Goal: Complete application form: Complete application form

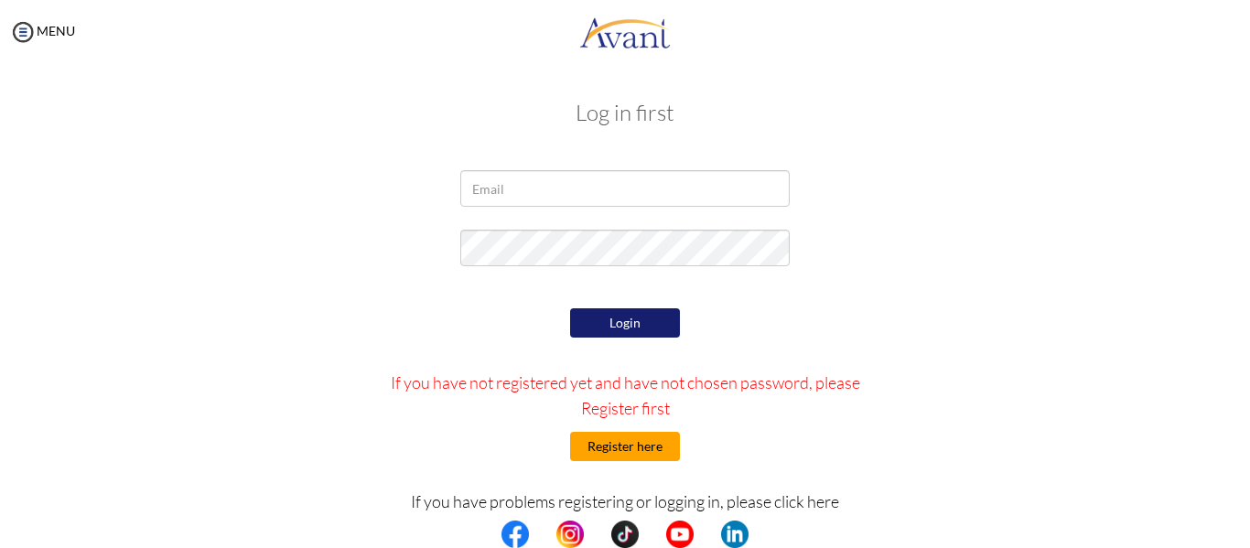
click at [643, 449] on button "Register here" at bounding box center [625, 446] width 110 height 29
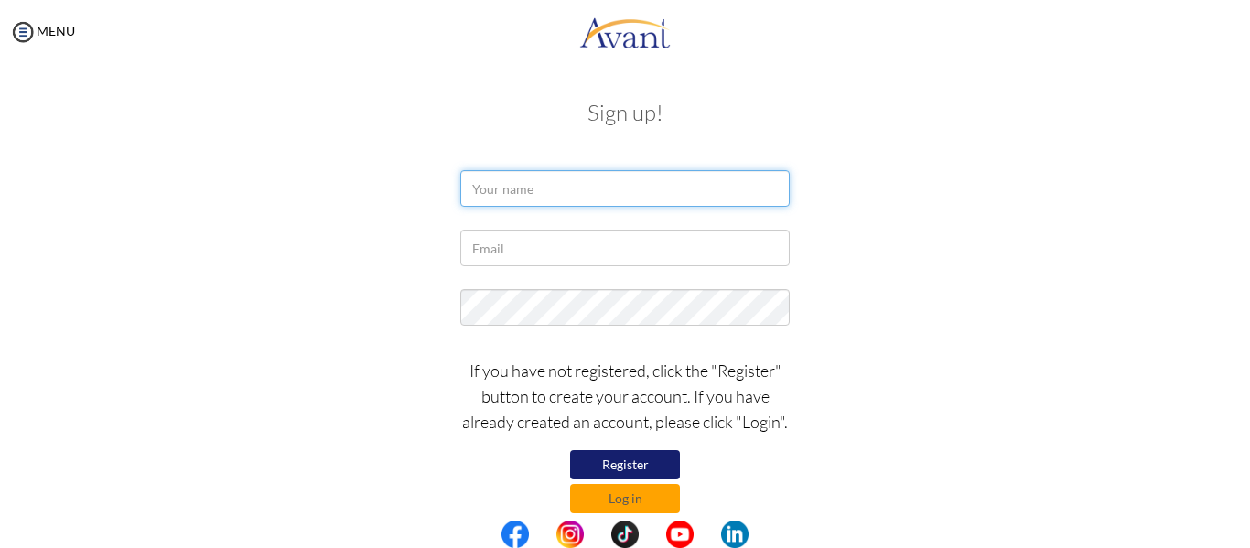
click at [592, 171] on input "text" at bounding box center [624, 188] width 329 height 37
type input "[PERSON_NAME] [PERSON_NAME]"
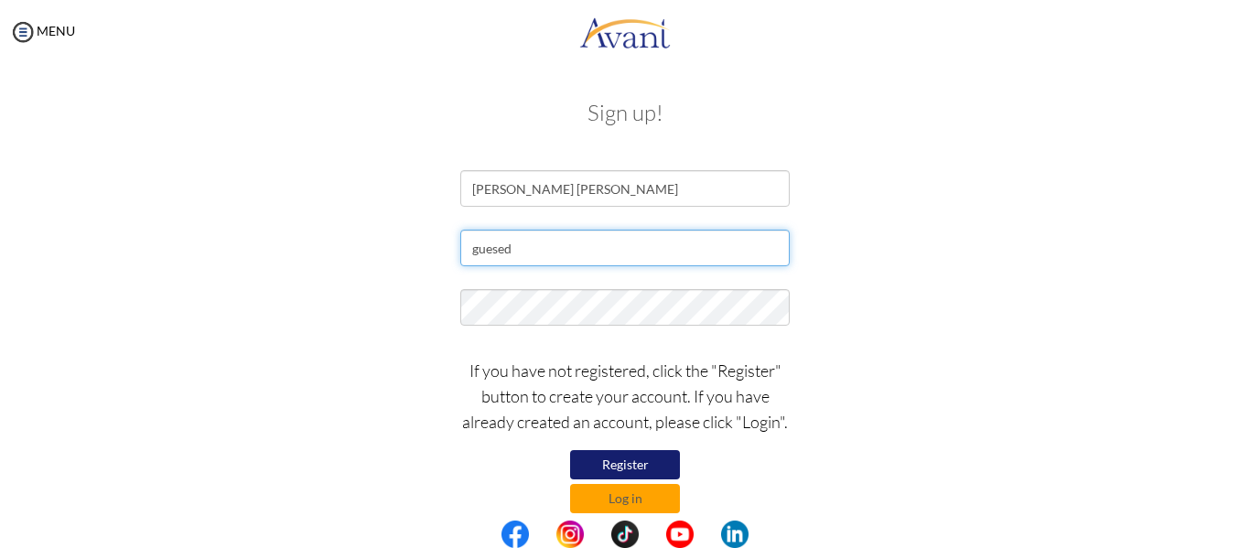
type input "[EMAIL_ADDRESS][DOMAIN_NAME]"
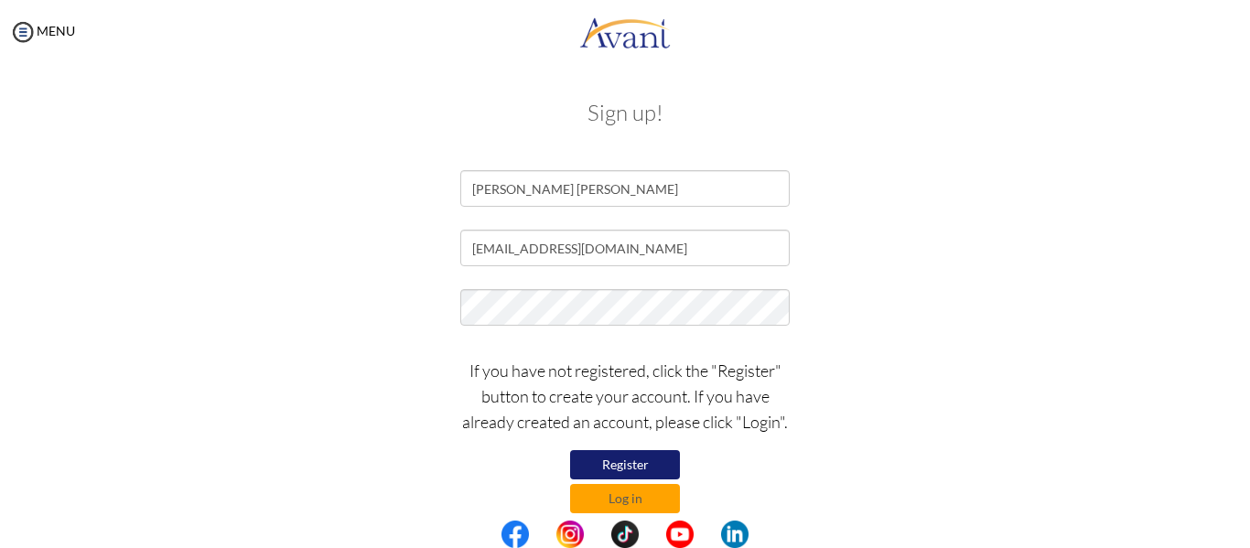
click at [645, 466] on button "Register" at bounding box center [625, 464] width 110 height 29
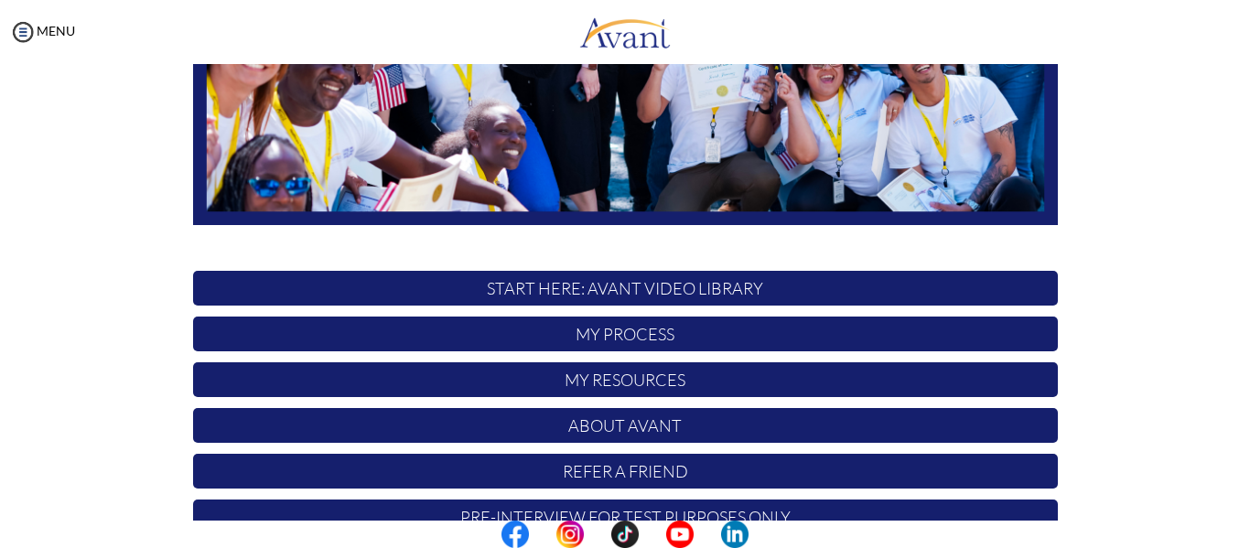
scroll to position [468, 0]
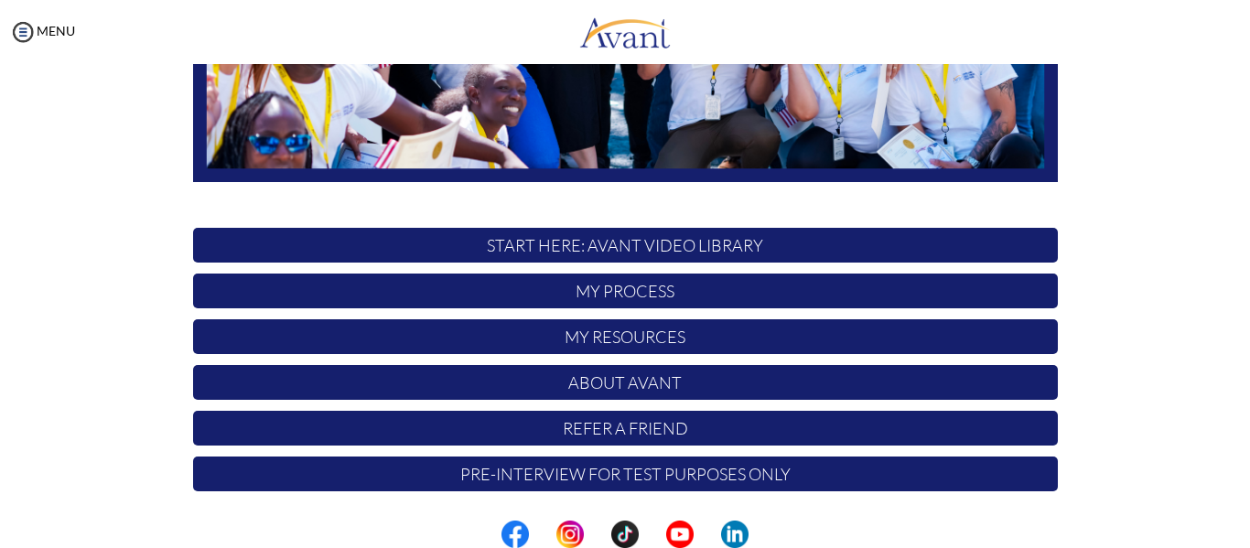
click at [703, 287] on p "My Process" at bounding box center [625, 291] width 864 height 35
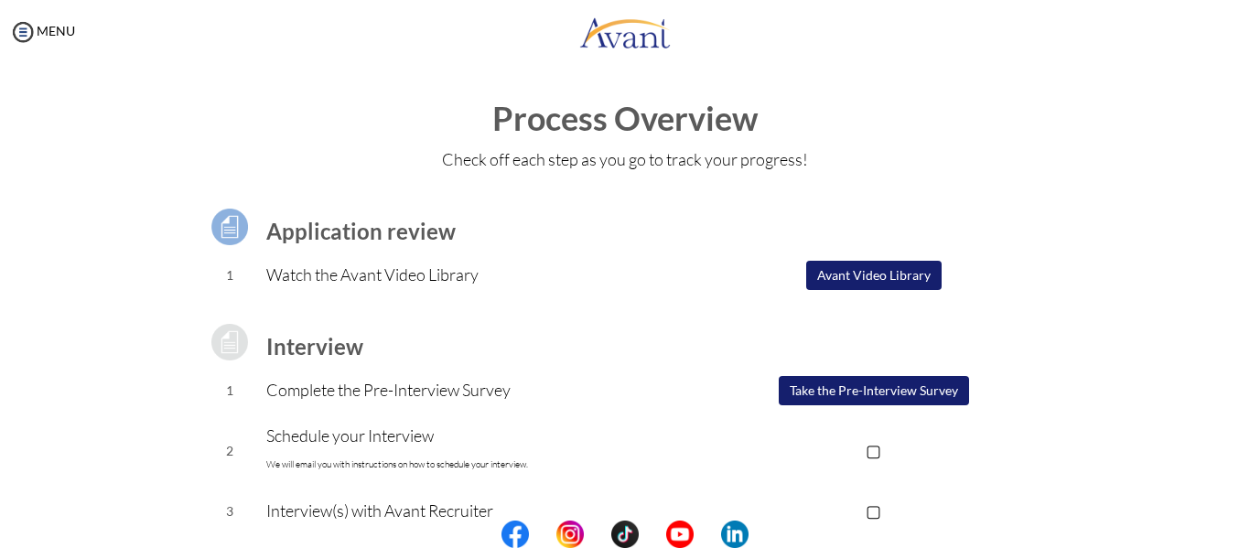
scroll to position [91, 0]
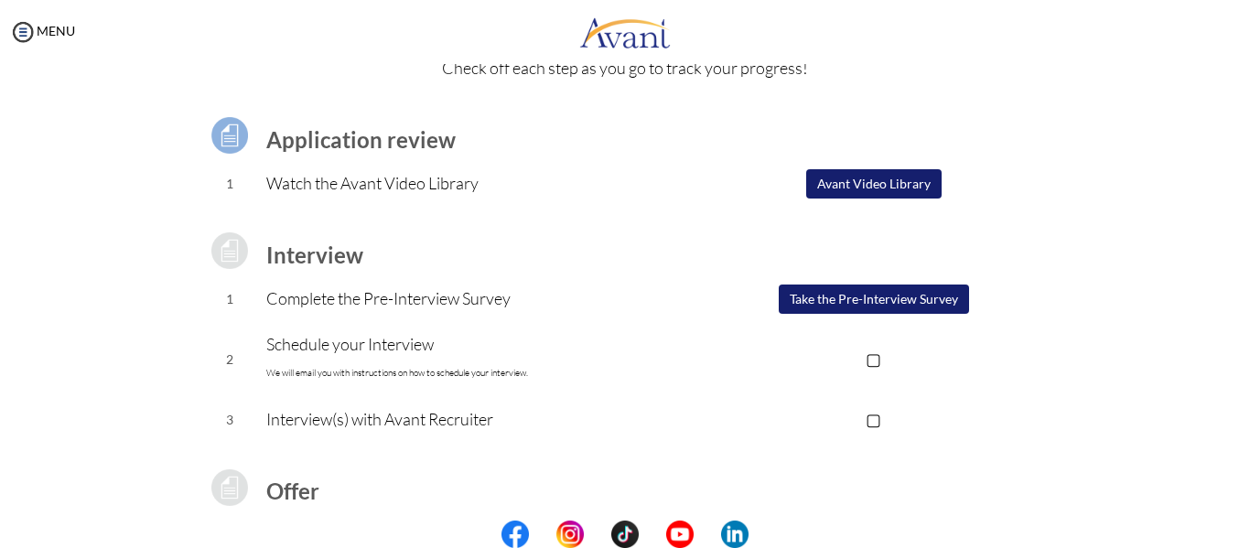
click at [798, 299] on button "Take the Pre-Interview Survey" at bounding box center [873, 298] width 190 height 29
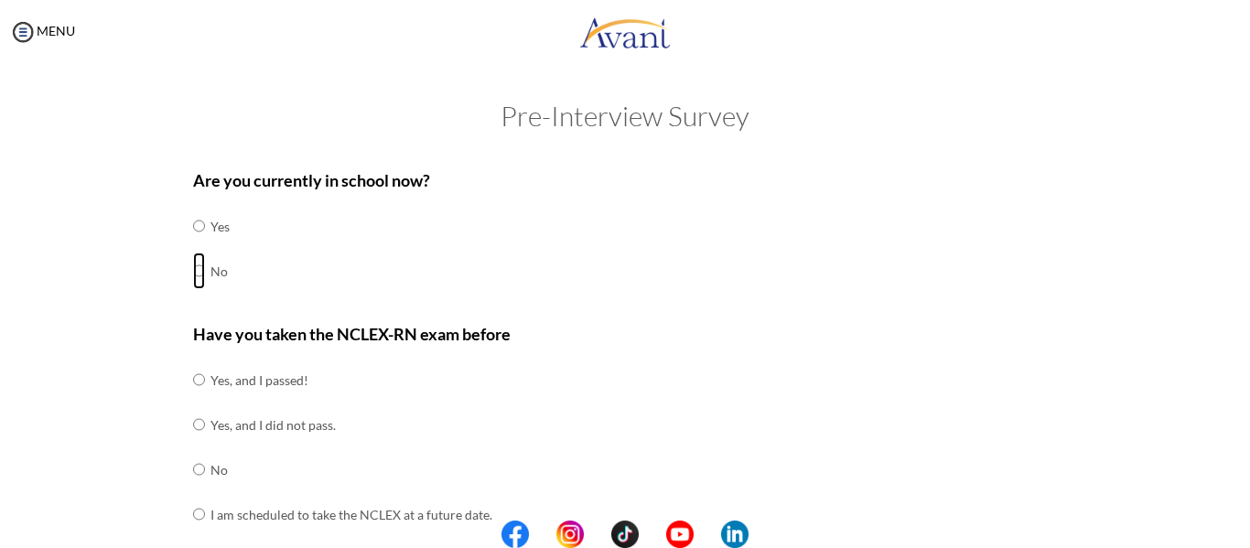
click at [196, 270] on input "radio" at bounding box center [199, 270] width 12 height 37
radio input "true"
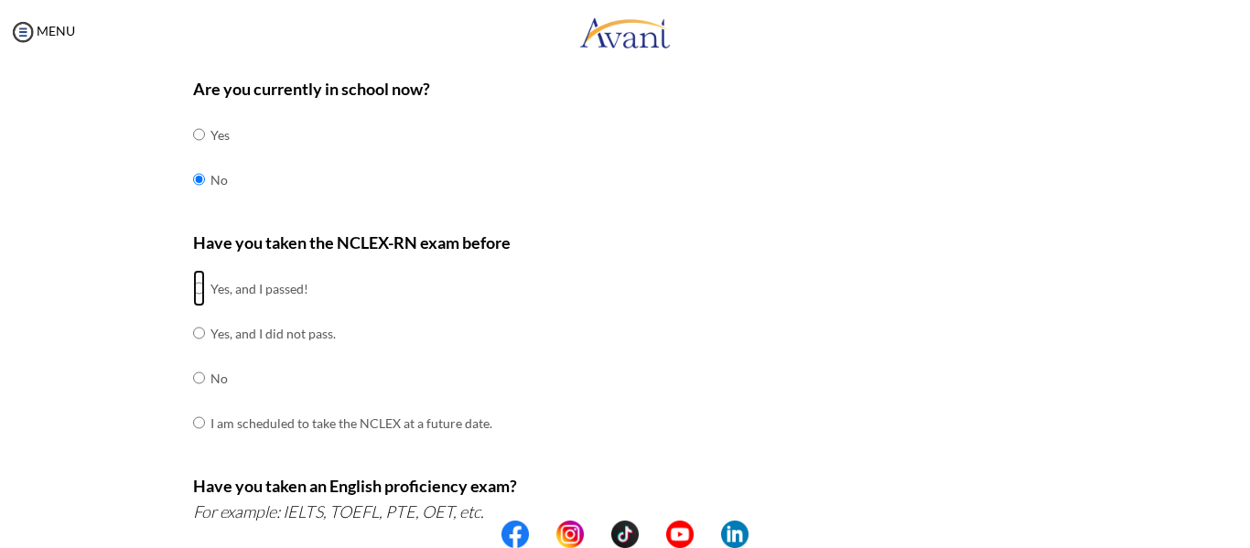
click at [193, 292] on input "radio" at bounding box center [199, 288] width 12 height 37
radio input "true"
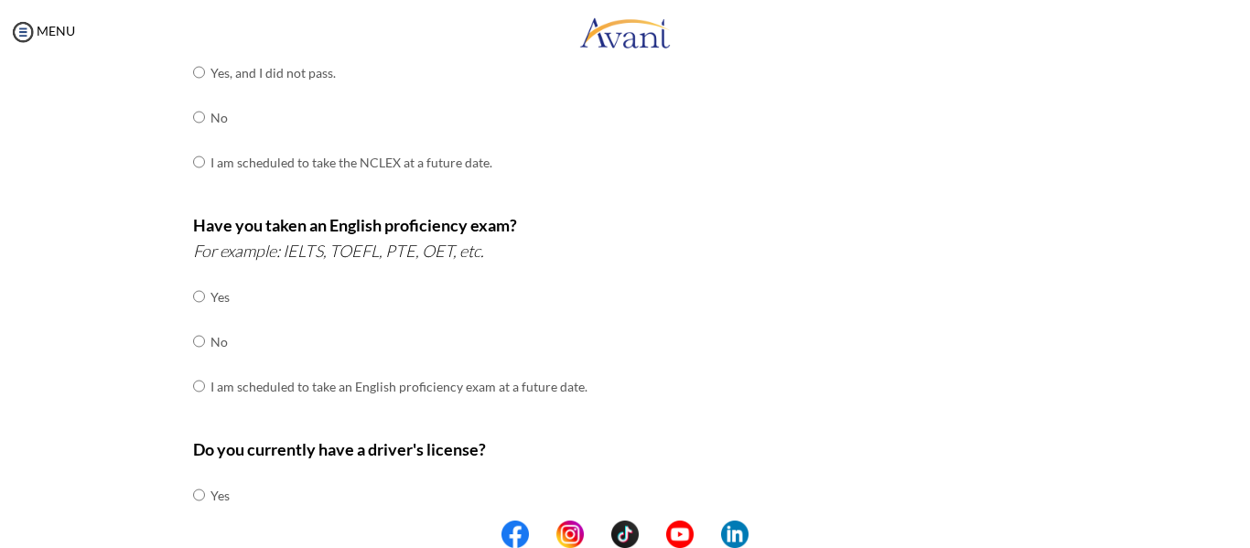
scroll to position [366, 0]
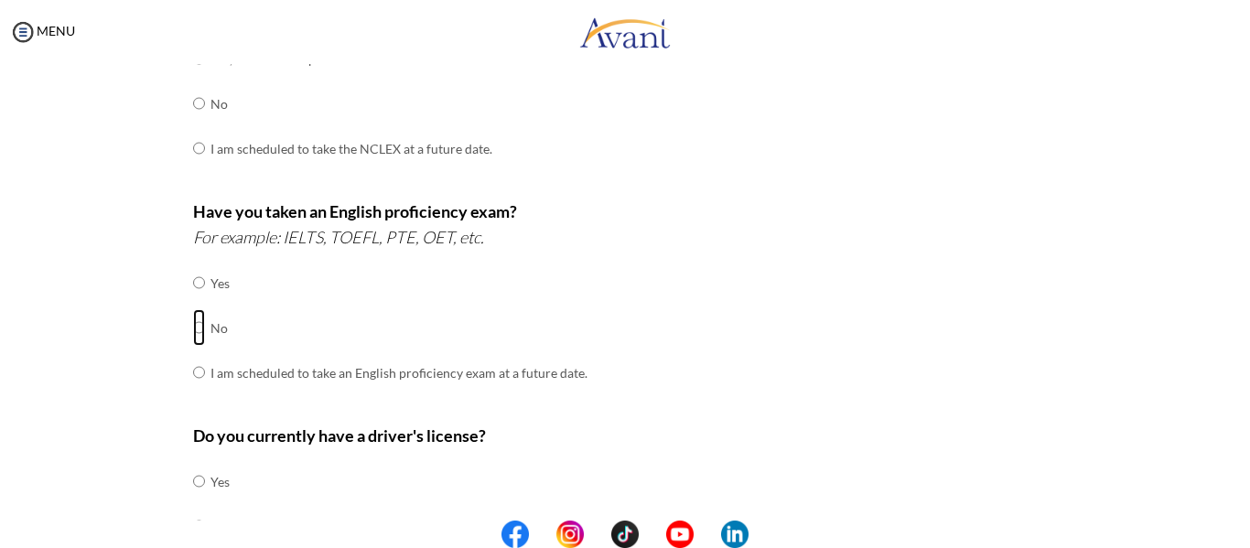
click at [193, 326] on input "radio" at bounding box center [199, 327] width 12 height 37
radio input "true"
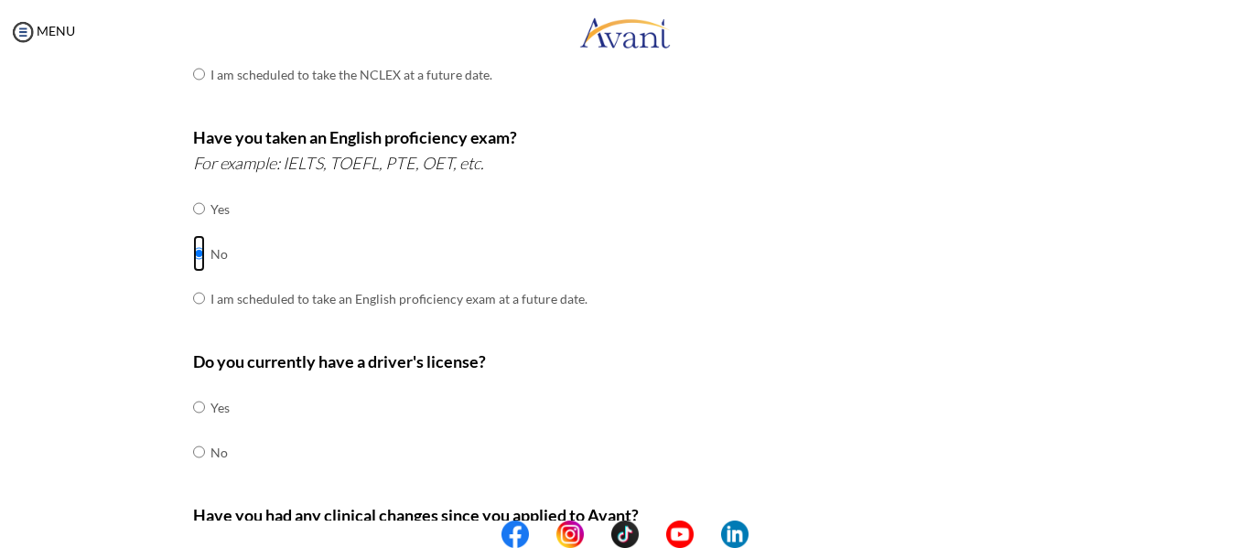
scroll to position [549, 0]
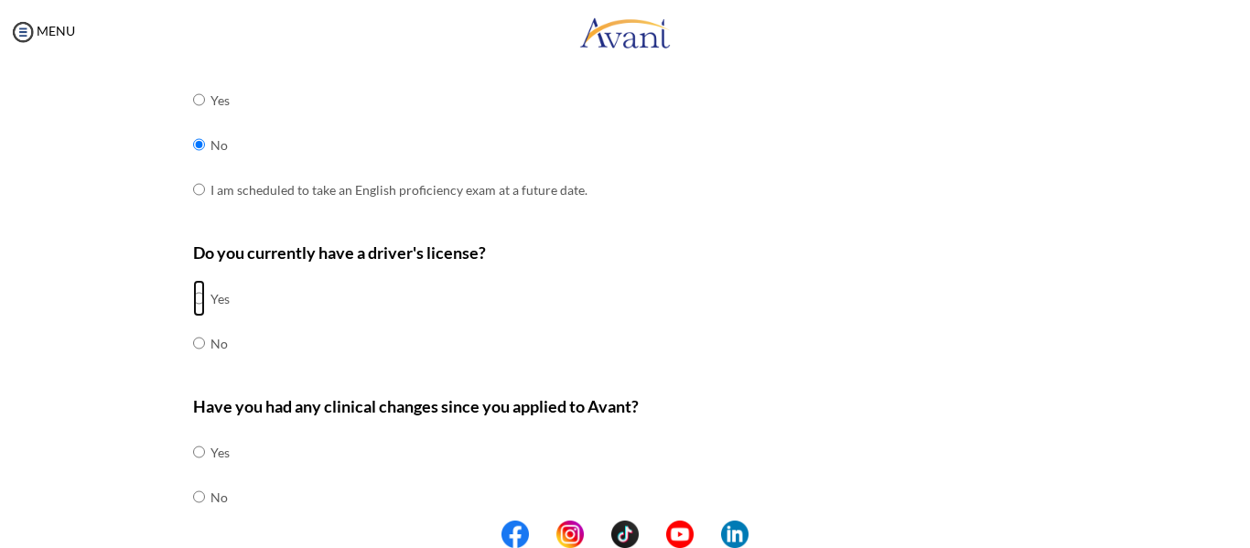
click at [193, 299] on input "radio" at bounding box center [199, 298] width 12 height 37
radio input "true"
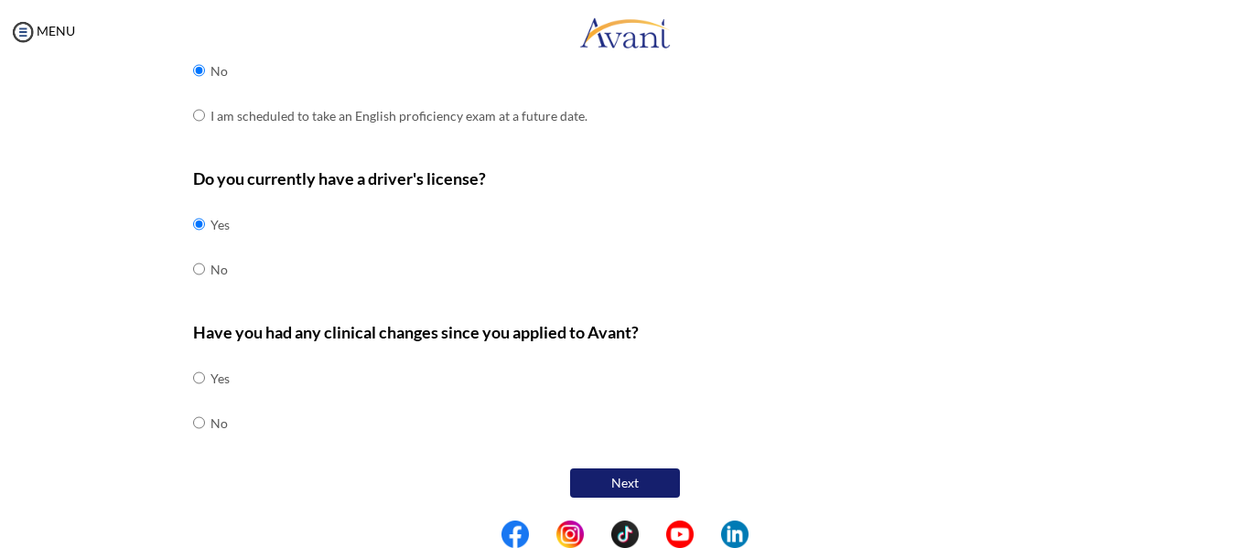
click at [218, 428] on td "No" at bounding box center [219, 423] width 19 height 45
click at [210, 424] on td "No" at bounding box center [219, 423] width 19 height 45
click at [196, 424] on input "radio" at bounding box center [199, 422] width 12 height 37
radio input "true"
click at [585, 476] on button "Next" at bounding box center [625, 482] width 110 height 29
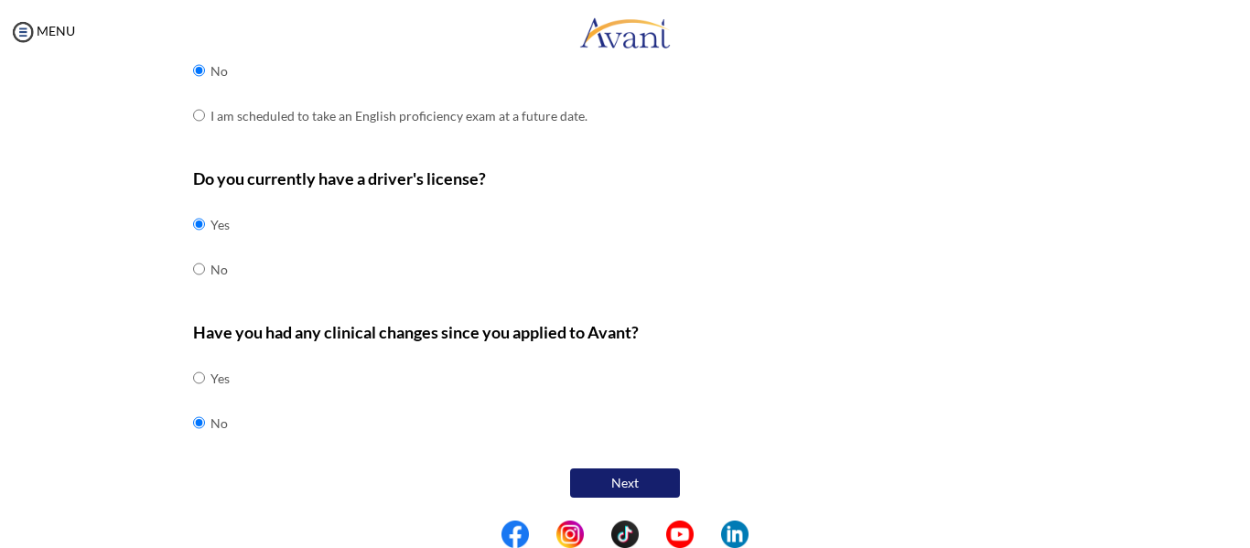
scroll to position [37, 0]
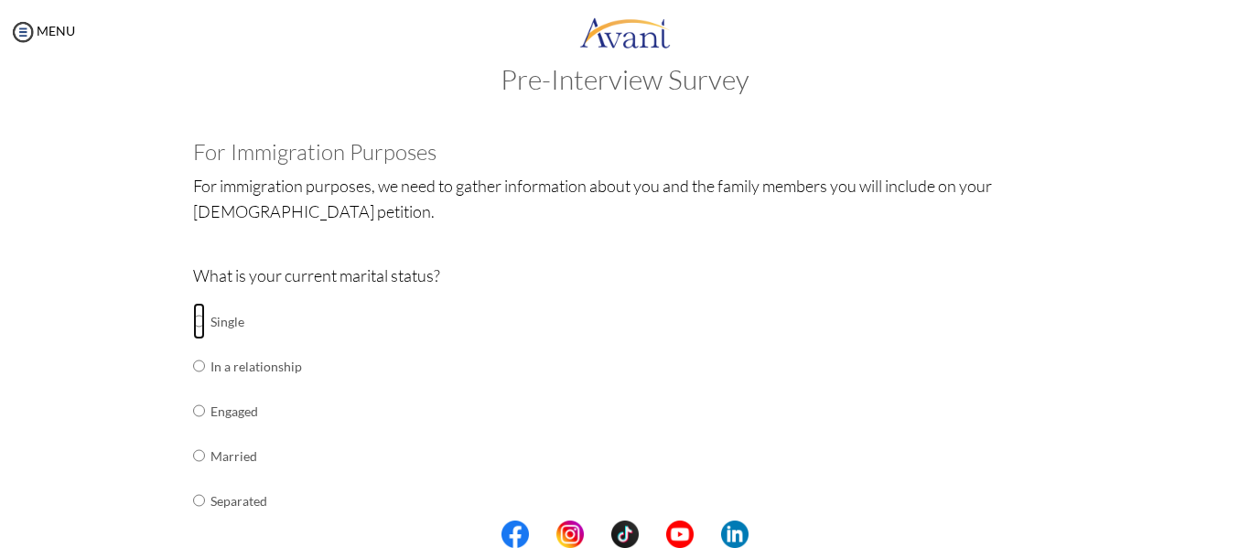
click at [193, 318] on input "radio" at bounding box center [199, 321] width 12 height 37
radio input "true"
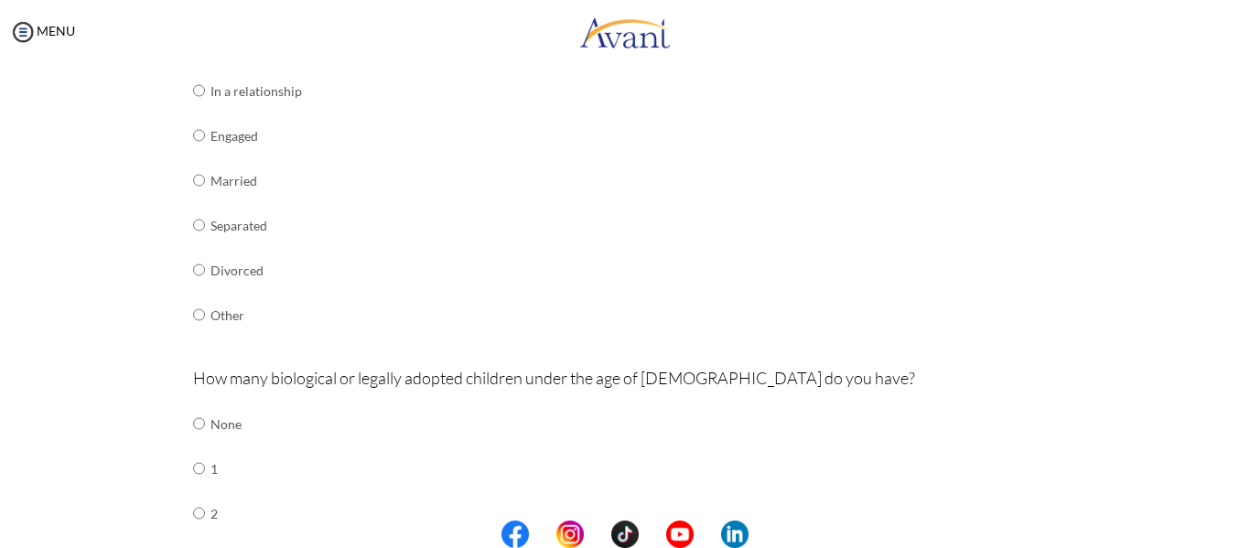
scroll to position [402, 0]
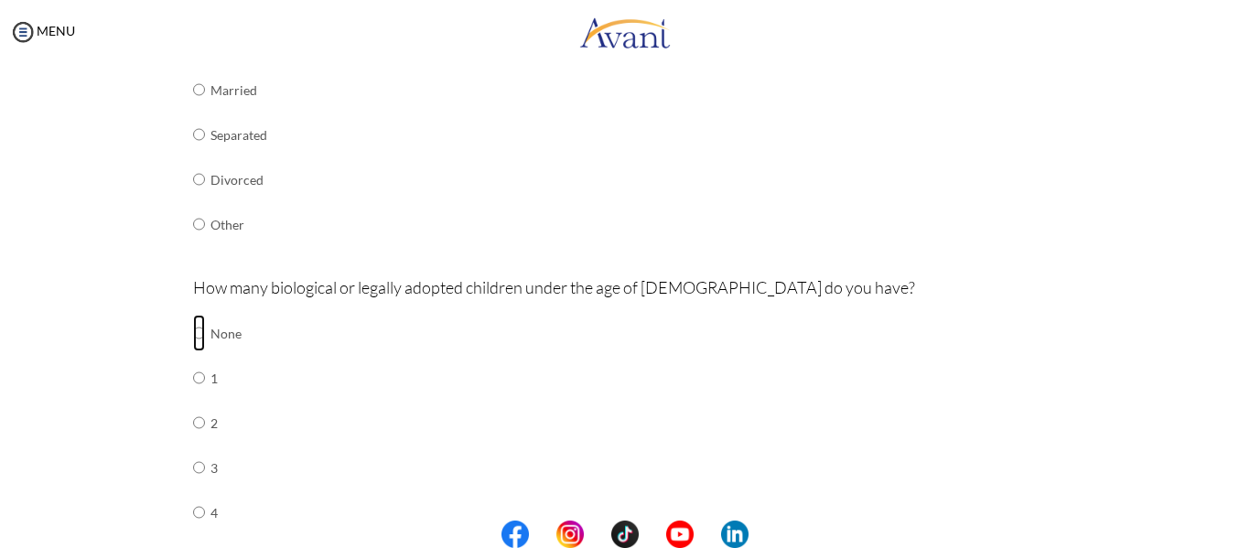
click at [195, 334] on input "radio" at bounding box center [199, 333] width 12 height 37
radio input "true"
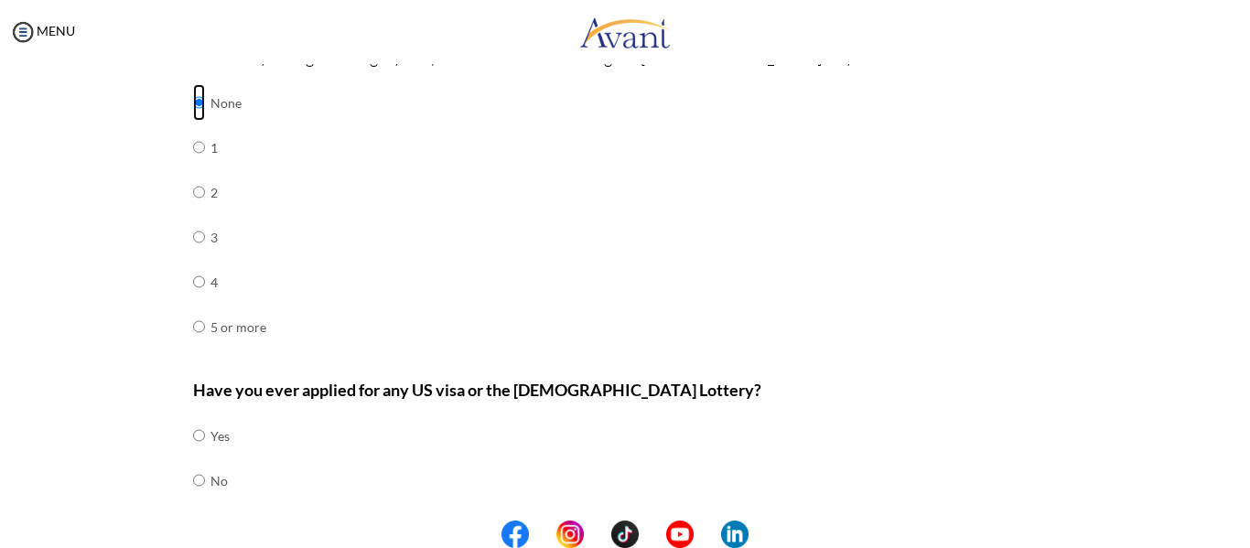
scroll to position [691, 0]
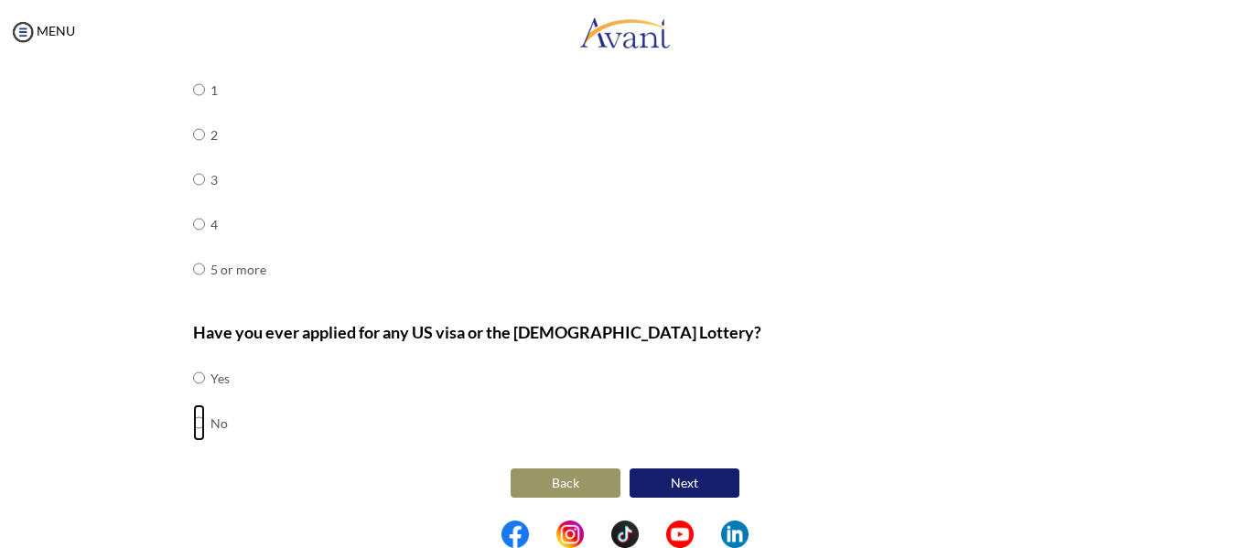
click at [195, 425] on input "radio" at bounding box center [199, 422] width 12 height 37
radio input "true"
click at [682, 493] on button "Next" at bounding box center [684, 482] width 110 height 29
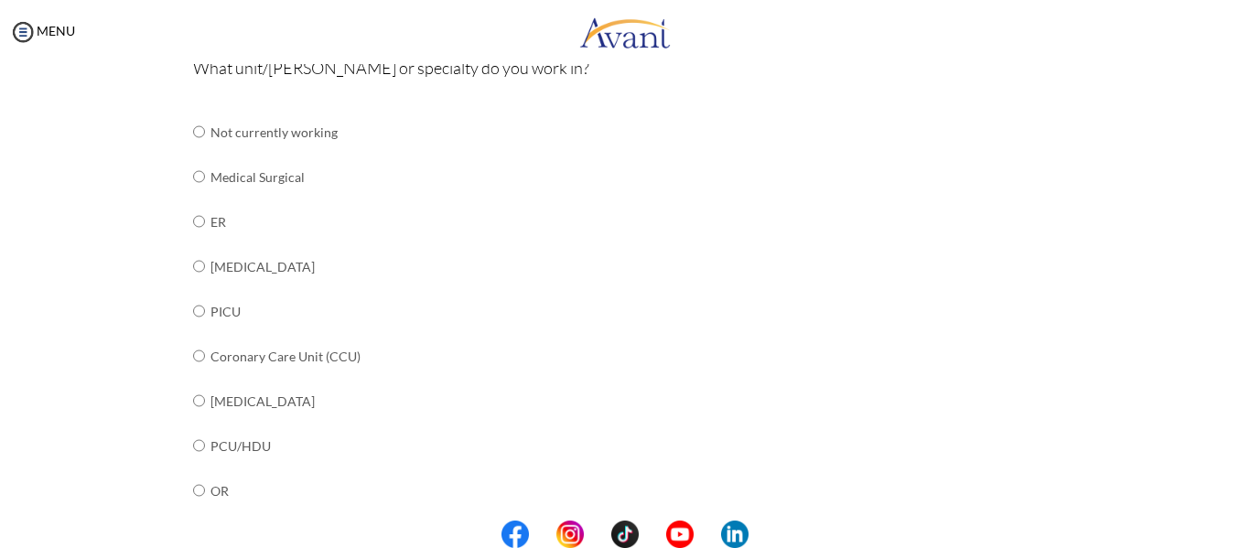
scroll to position [220, 0]
click at [193, 265] on input "radio" at bounding box center [199, 265] width 12 height 37
radio input "true"
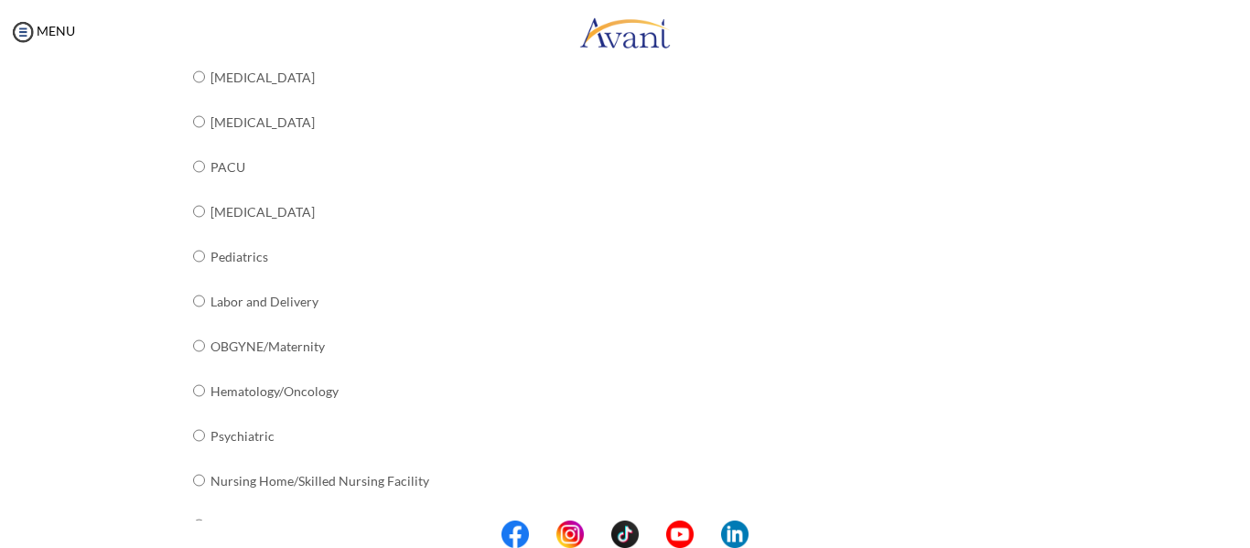
scroll to position [768, 0]
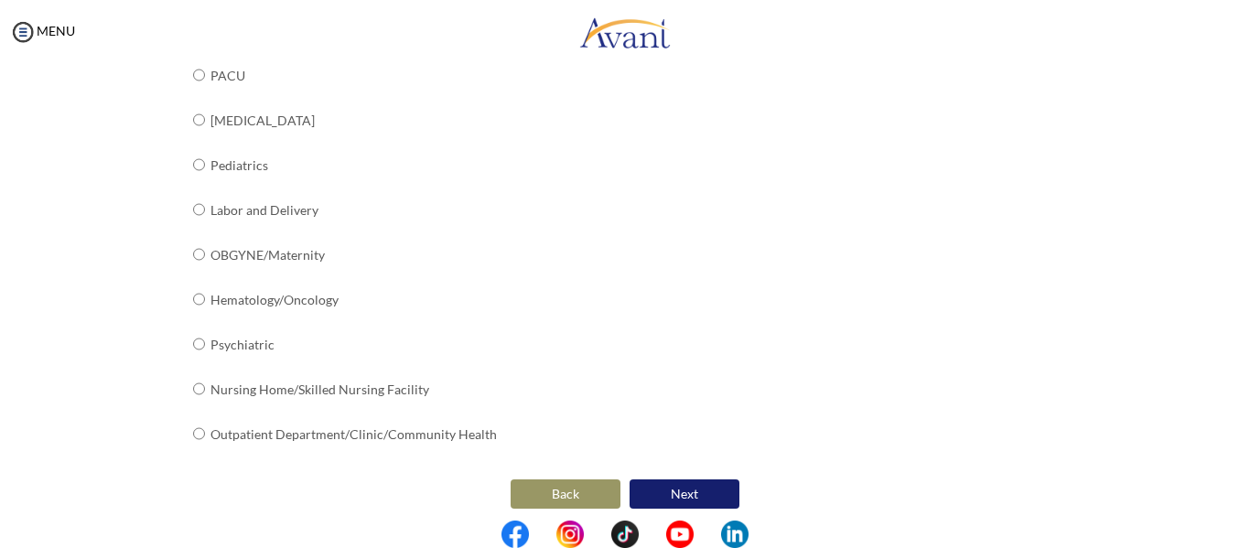
click at [657, 482] on button "Next" at bounding box center [684, 493] width 110 height 29
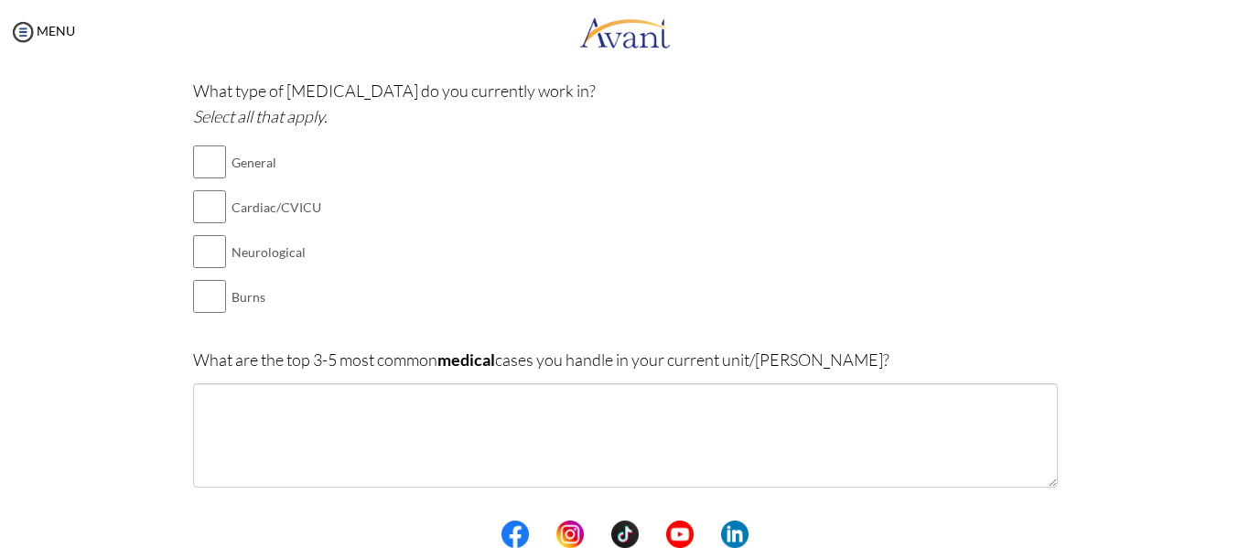
scroll to position [128, 0]
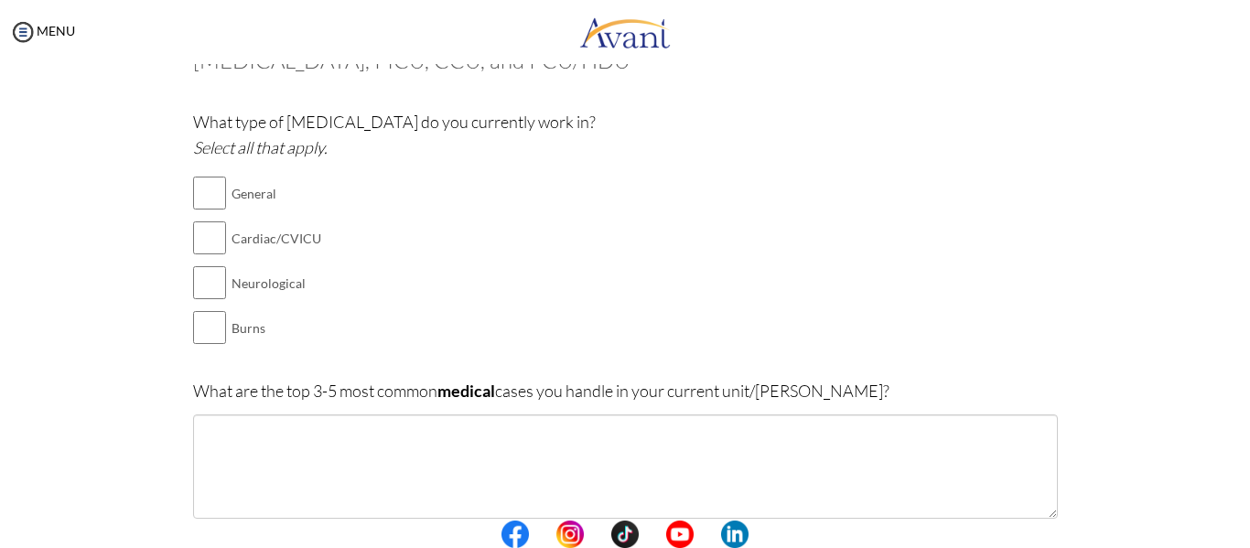
click at [198, 189] on input "checkbox" at bounding box center [209, 193] width 33 height 37
checkbox input "true"
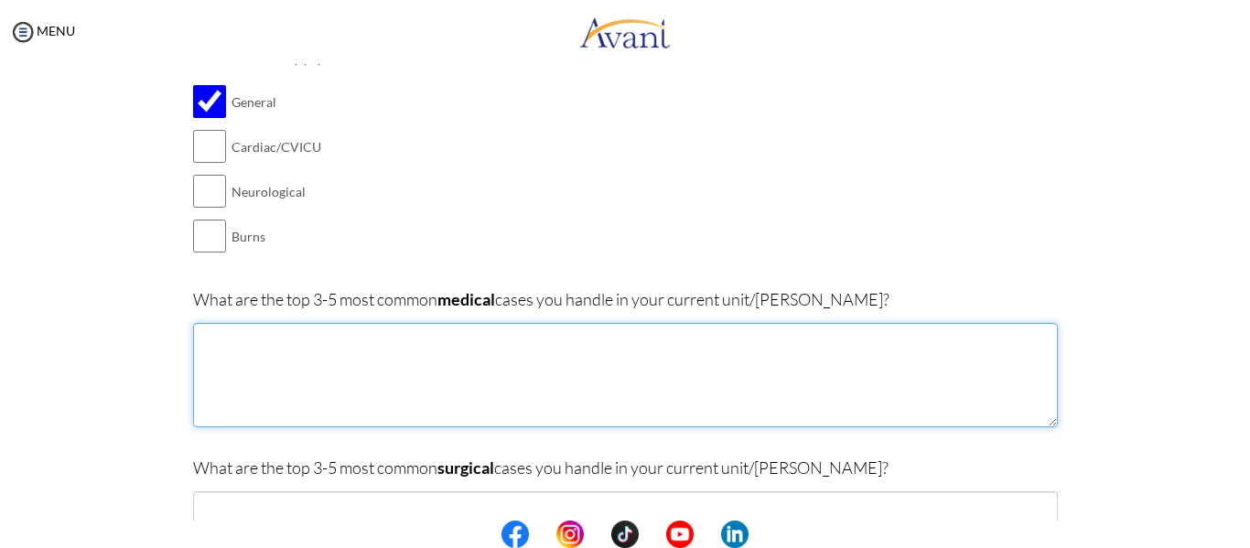
click at [521, 381] on textarea at bounding box center [625, 375] width 864 height 104
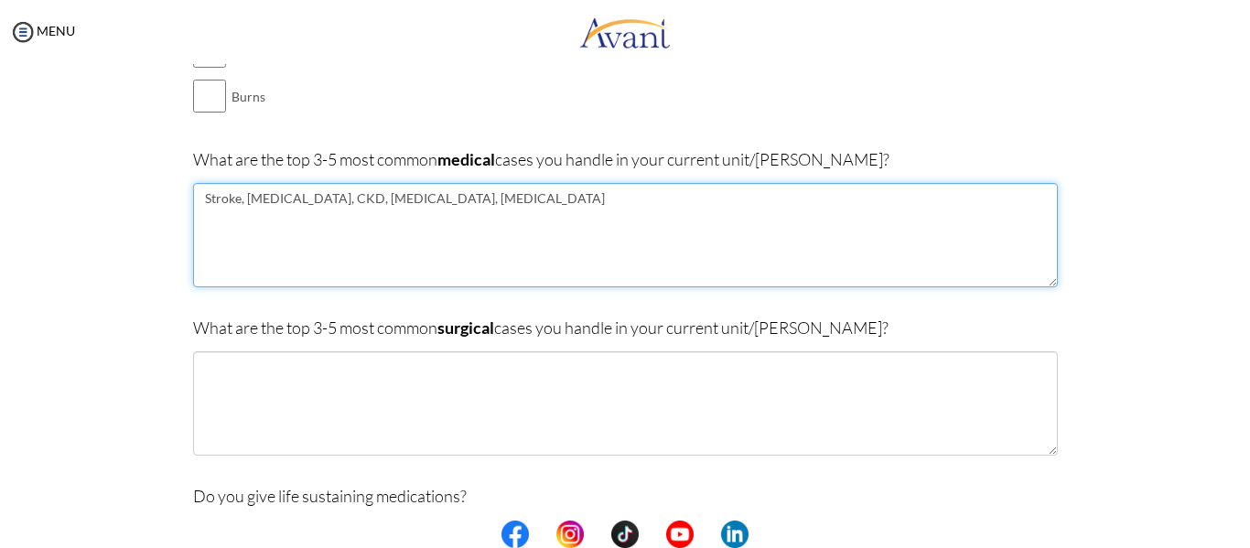
scroll to position [402, 0]
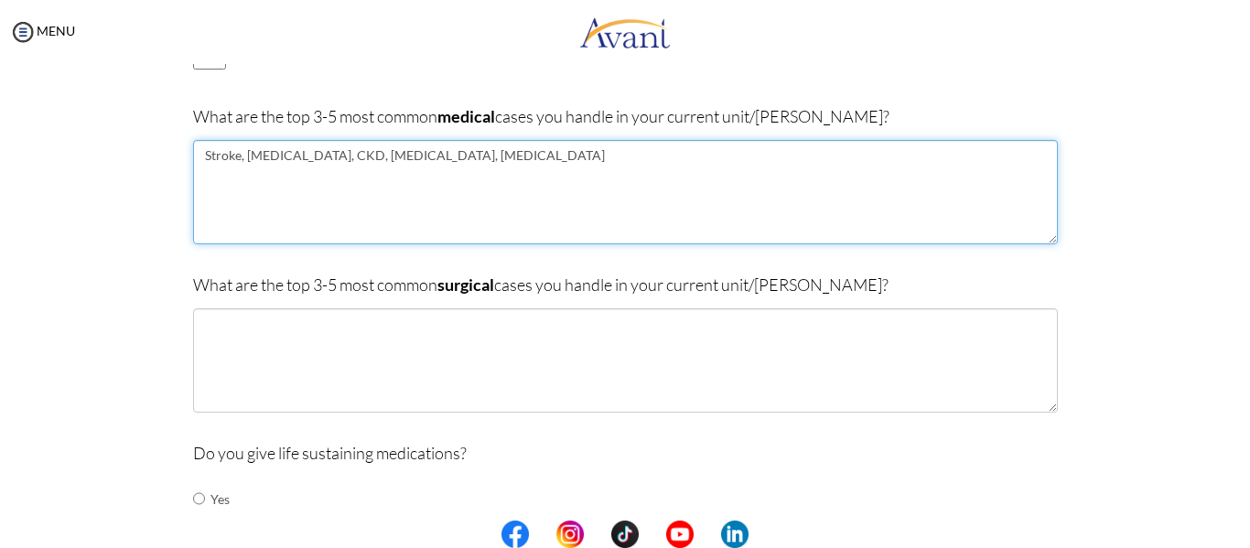
type textarea "Stroke, Heart Failure, CKD, Pneumonia, STEMI"
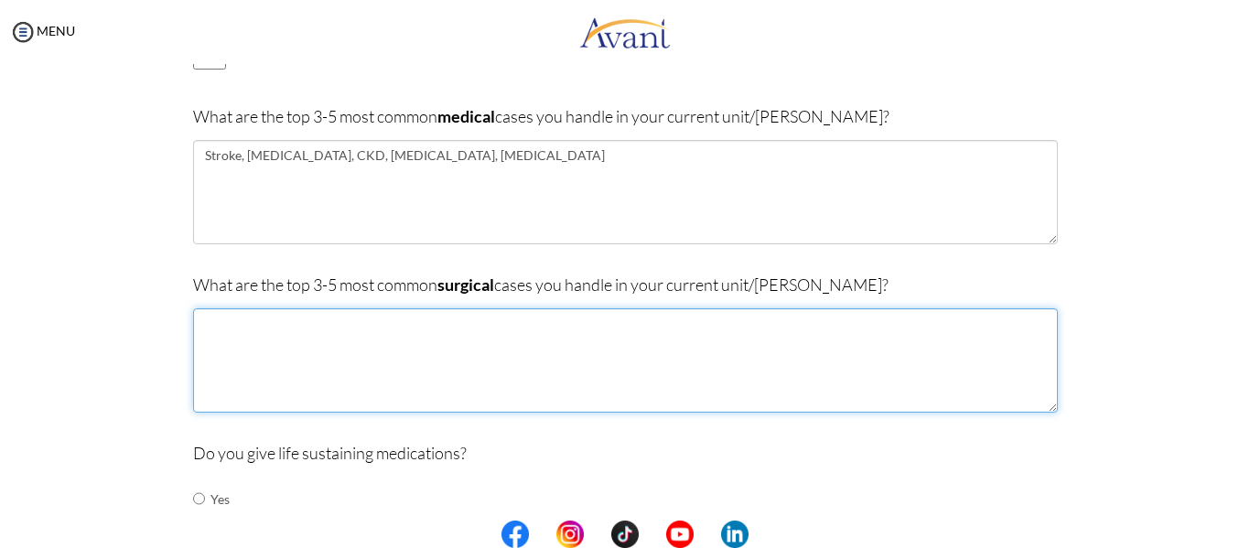
click at [579, 362] on textarea at bounding box center [625, 360] width 864 height 104
type textarea "C"
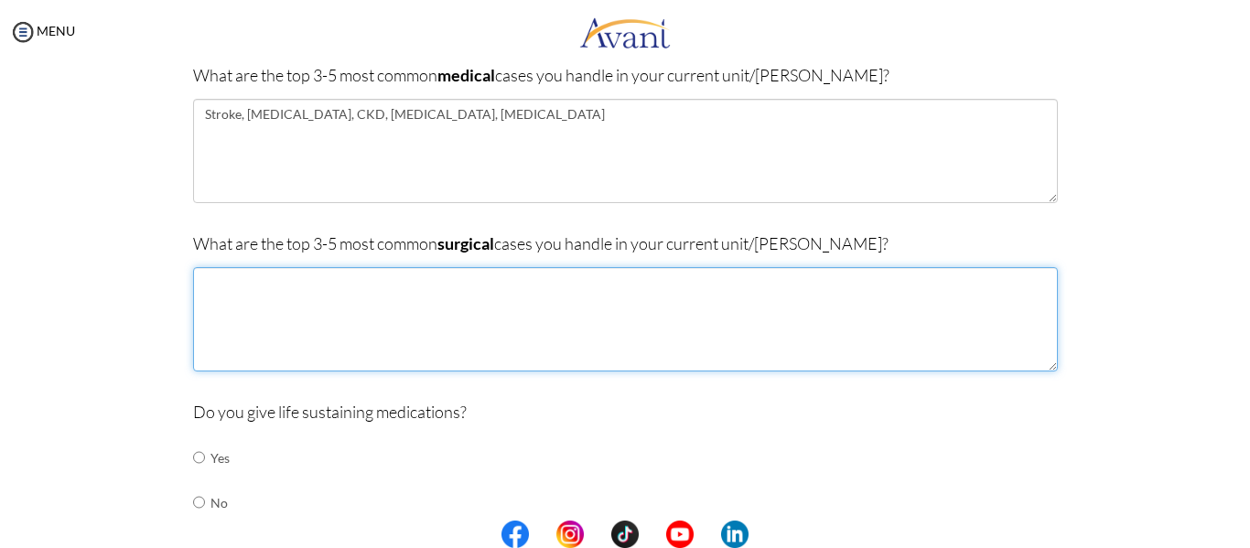
scroll to position [447, 0]
type textarea "S"
click at [510, 293] on textarea at bounding box center [625, 315] width 864 height 104
click at [343, 284] on textarea "Neuro Infarct, Crainectomy, Sternotomy" at bounding box center [625, 315] width 864 height 104
click at [470, 277] on textarea "Neuro Infarct, Craniectomy, Sternotomy" at bounding box center [625, 315] width 864 height 104
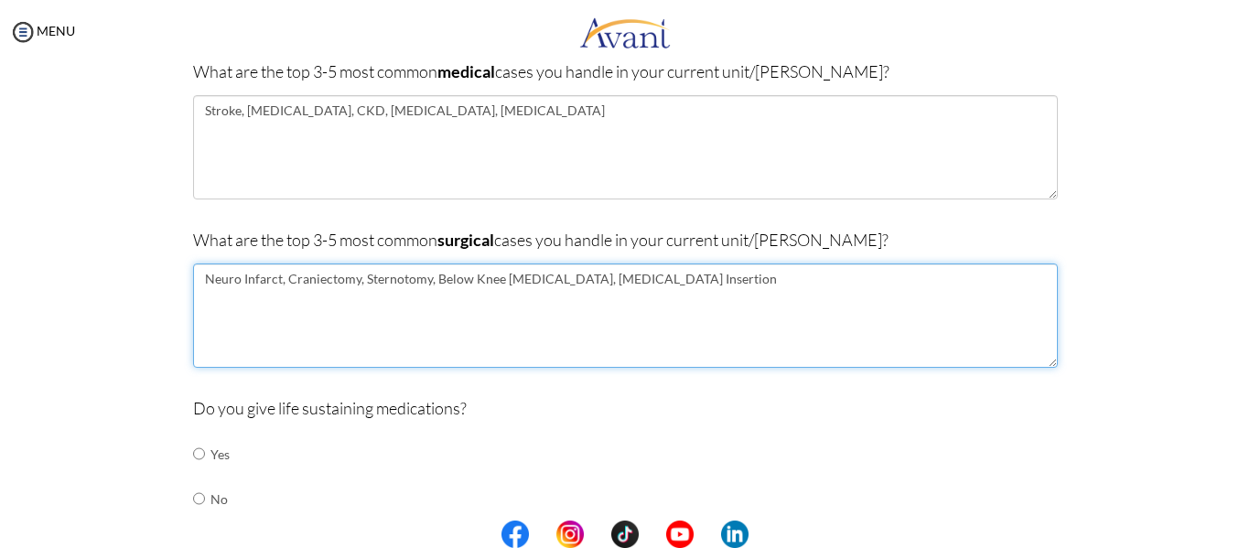
scroll to position [722, 0]
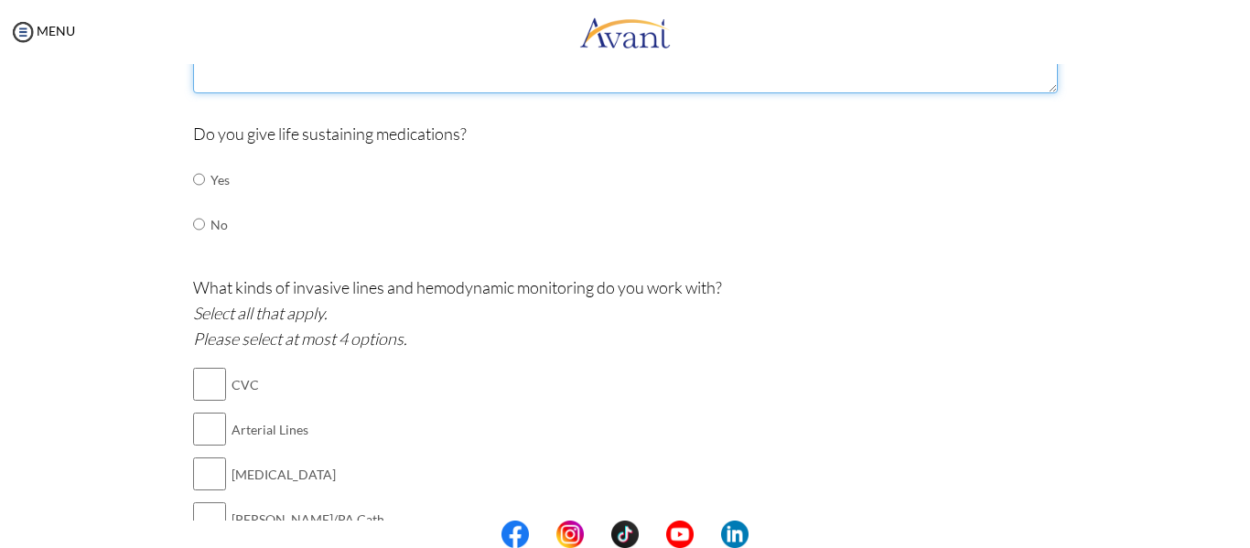
type textarea "Neuro Infarct, Craniectomy, Sternotomy, Below Knee Amputation, Pacemaker Insert…"
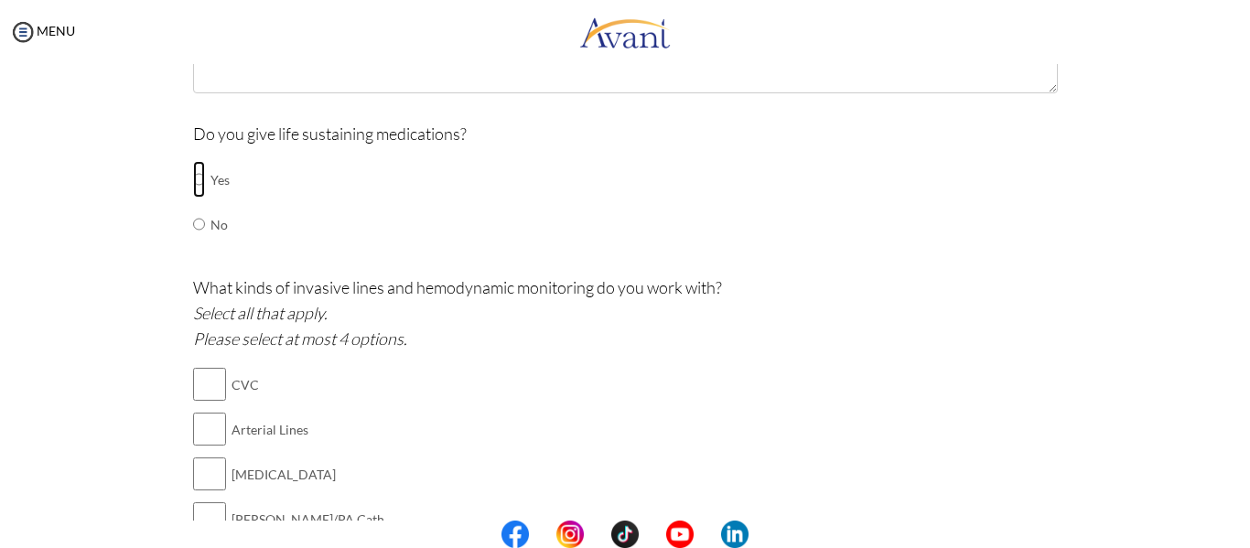
click at [193, 182] on input "radio" at bounding box center [199, 179] width 12 height 37
radio input "true"
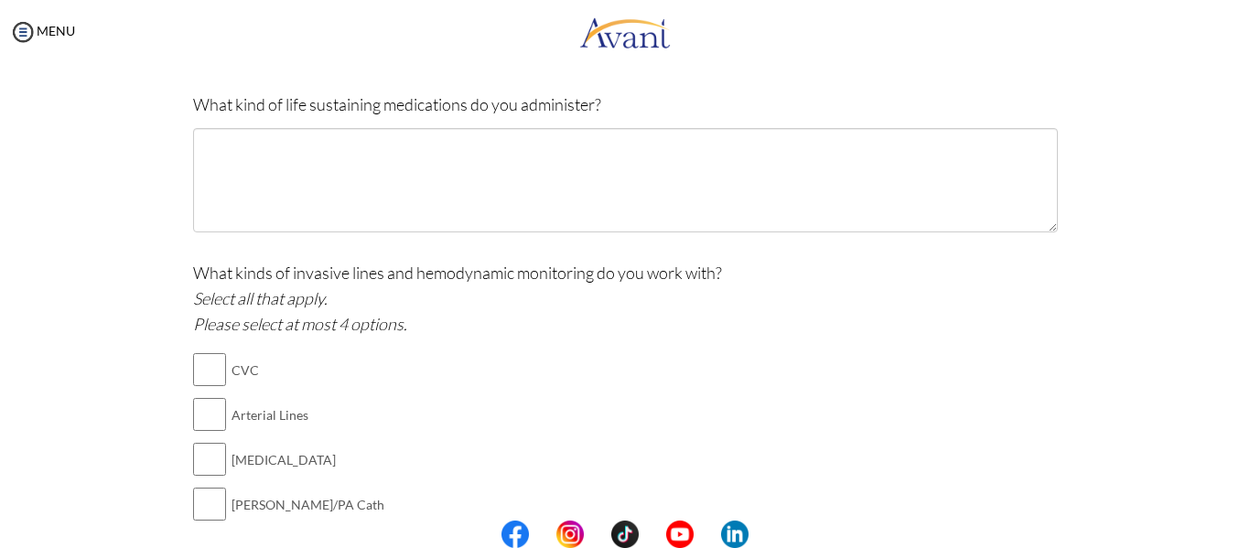
scroll to position [996, 0]
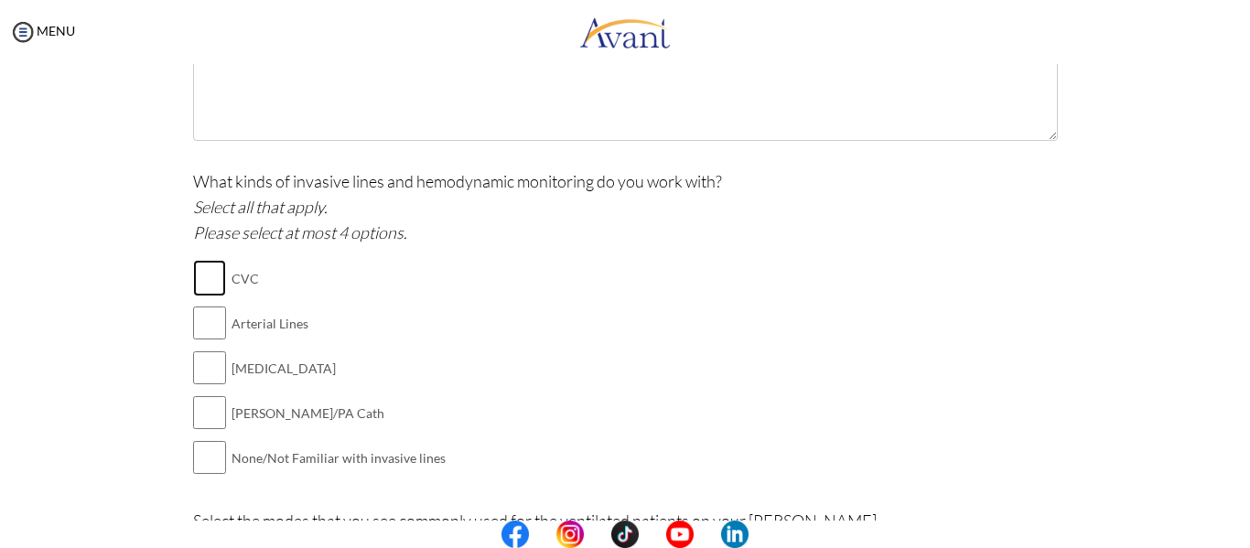
click at [206, 272] on input "checkbox" at bounding box center [209, 278] width 33 height 37
checkbox input "true"
click at [201, 320] on input "checkbox" at bounding box center [209, 323] width 33 height 37
checkbox input "true"
click at [193, 276] on input "checkbox" at bounding box center [209, 278] width 33 height 37
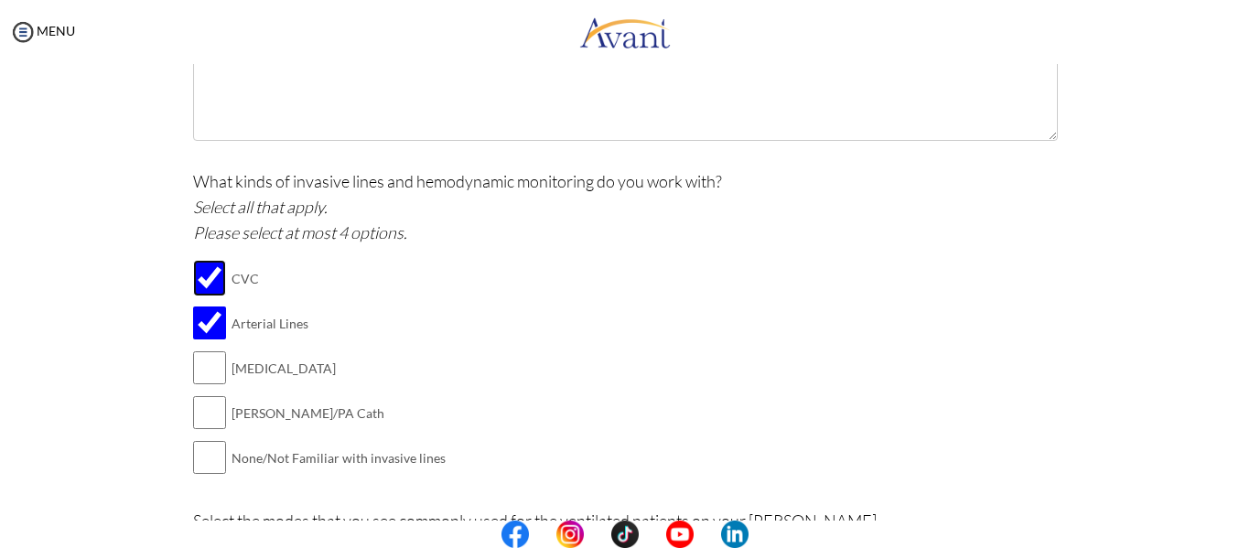
checkbox input "false"
click at [200, 373] on input "checkbox" at bounding box center [209, 367] width 33 height 37
checkbox input "true"
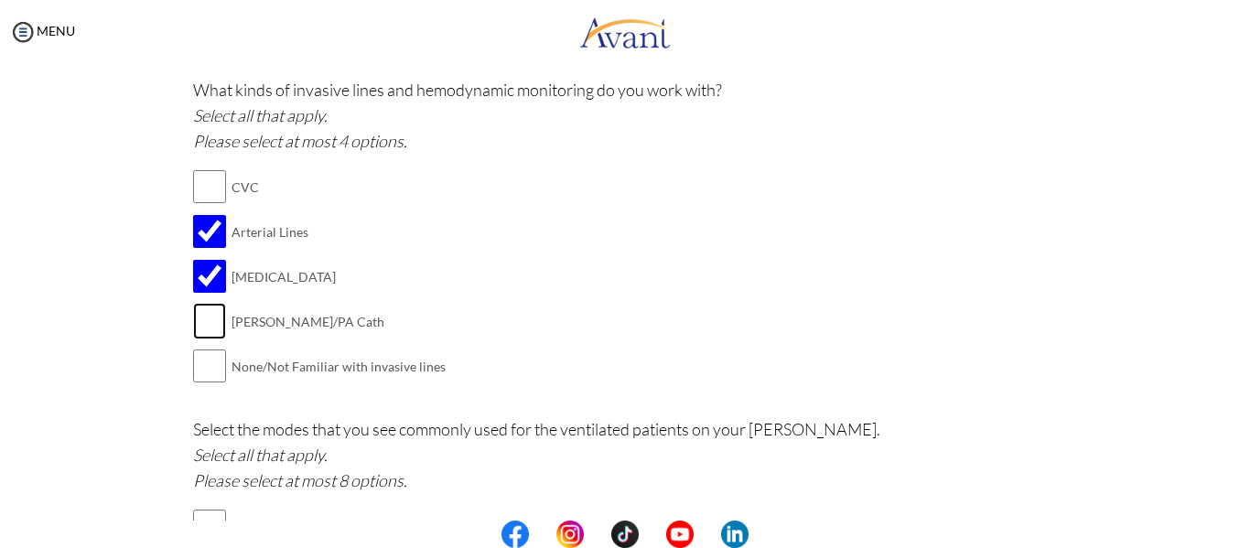
click at [193, 314] on input "checkbox" at bounding box center [209, 321] width 33 height 37
checkbox input "true"
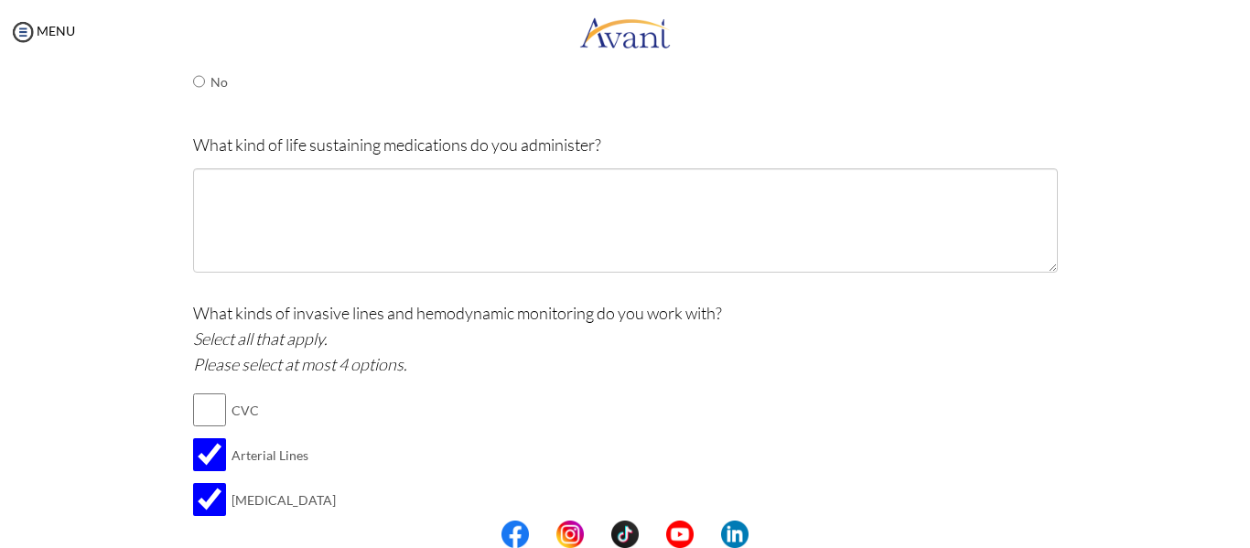
scroll to position [905, 0]
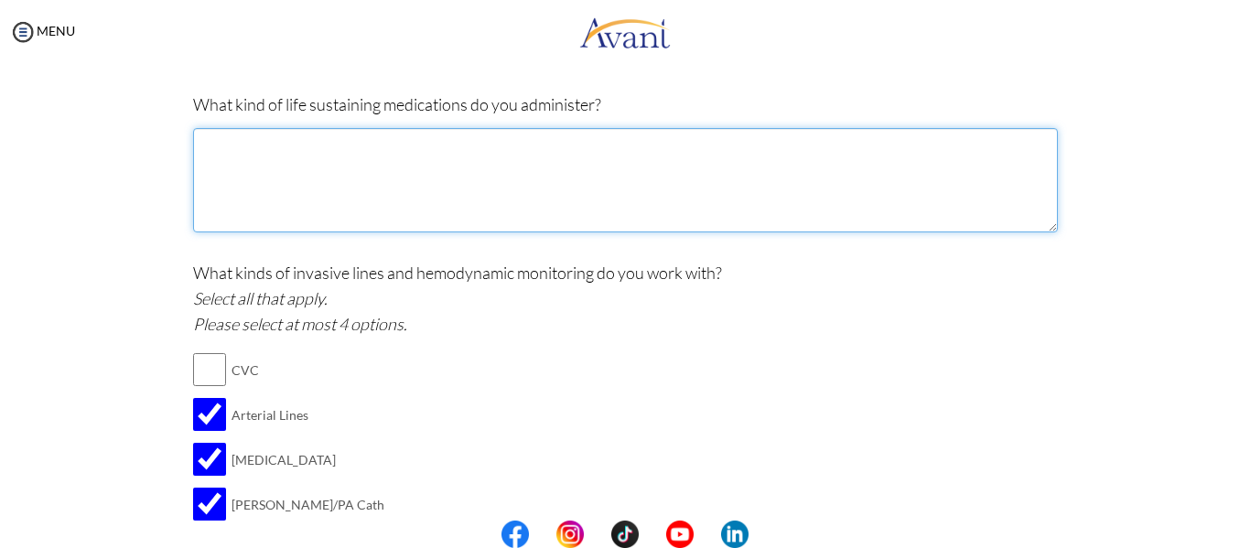
click at [489, 178] on textarea at bounding box center [625, 180] width 864 height 104
type textarea "v"
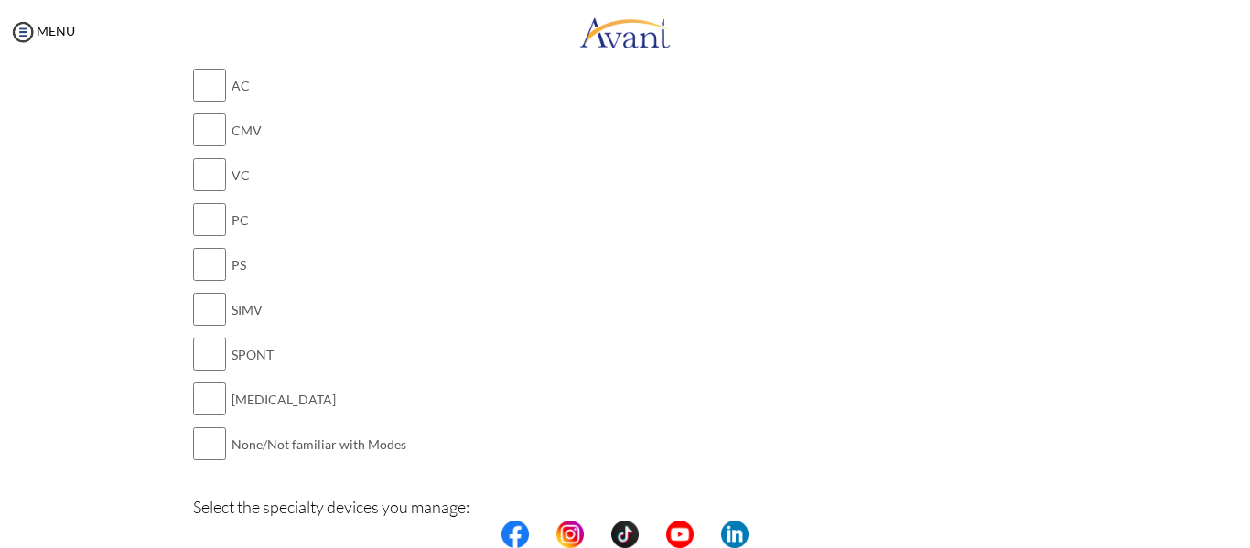
scroll to position [1545, 0]
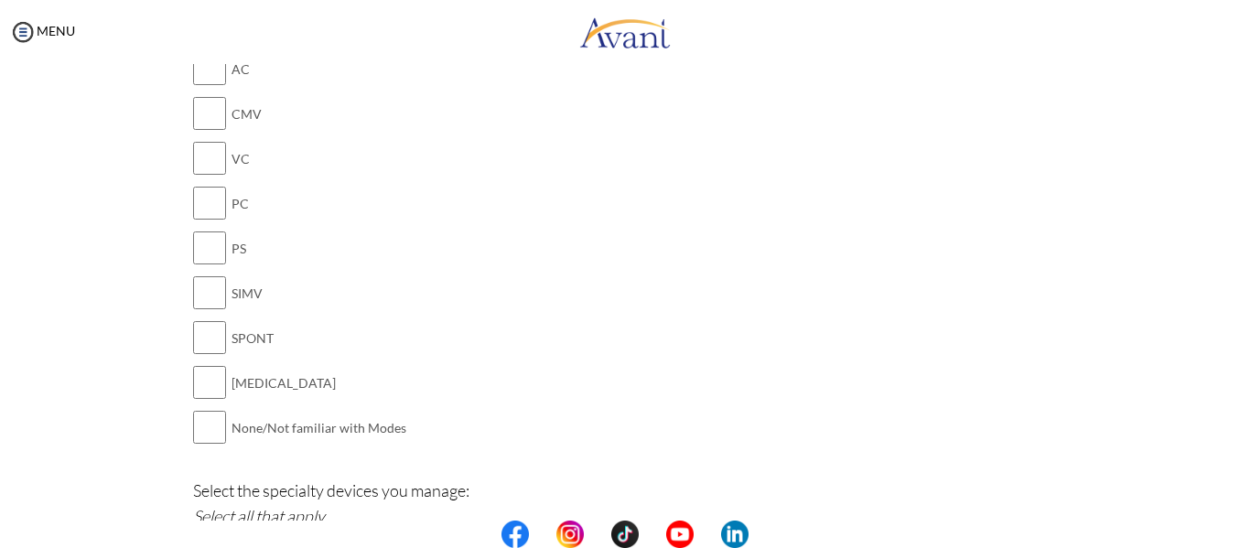
type textarea "Vasopressors such as Epinephrine, Vasopressin etc. Magnesium Sulfate, Potassium…"
click at [198, 391] on input "checkbox" at bounding box center [209, 382] width 33 height 37
checkbox input "true"
click at [193, 331] on input "checkbox" at bounding box center [209, 337] width 33 height 37
checkbox input "true"
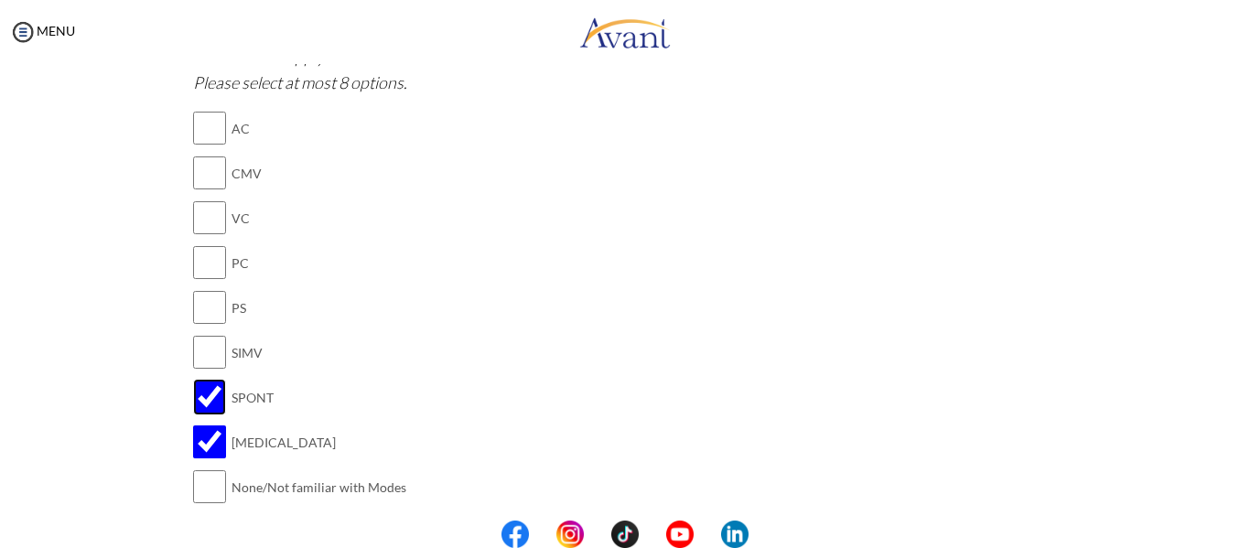
scroll to position [1453, 0]
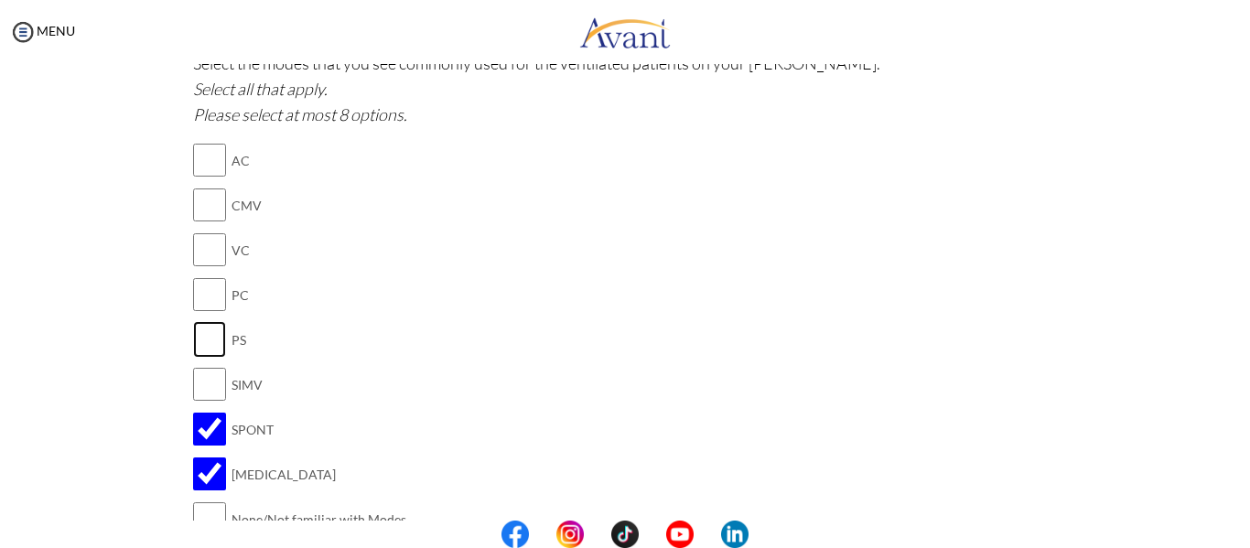
click at [211, 348] on input "checkbox" at bounding box center [209, 339] width 33 height 37
checkbox input "true"
click at [198, 246] on input "checkbox" at bounding box center [209, 249] width 33 height 37
checkbox input "true"
click at [210, 147] on input "checkbox" at bounding box center [209, 160] width 33 height 37
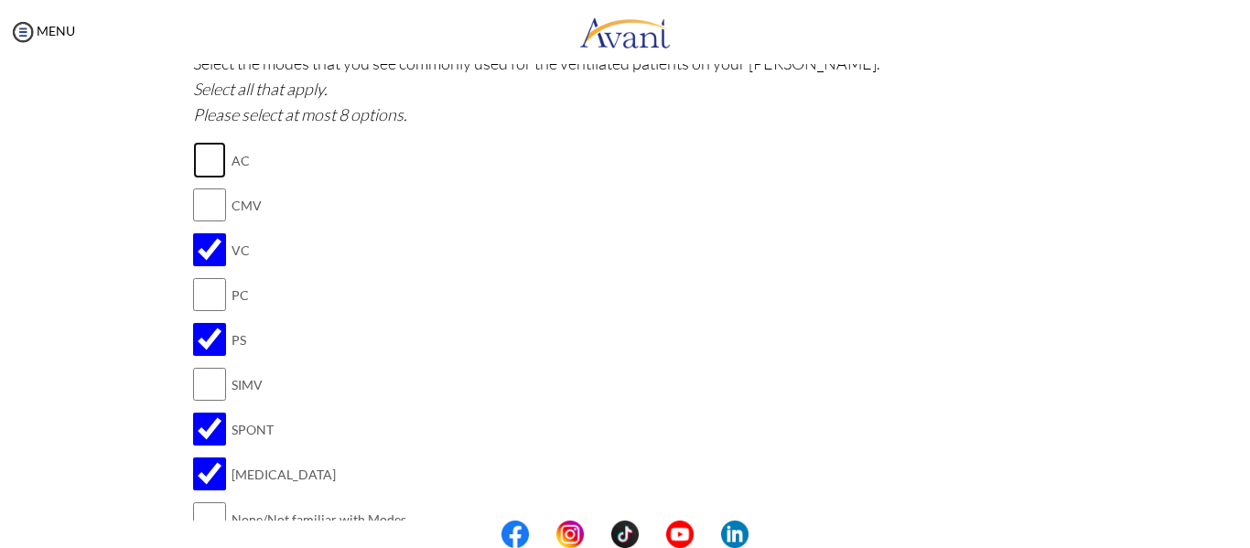
checkbox input "true"
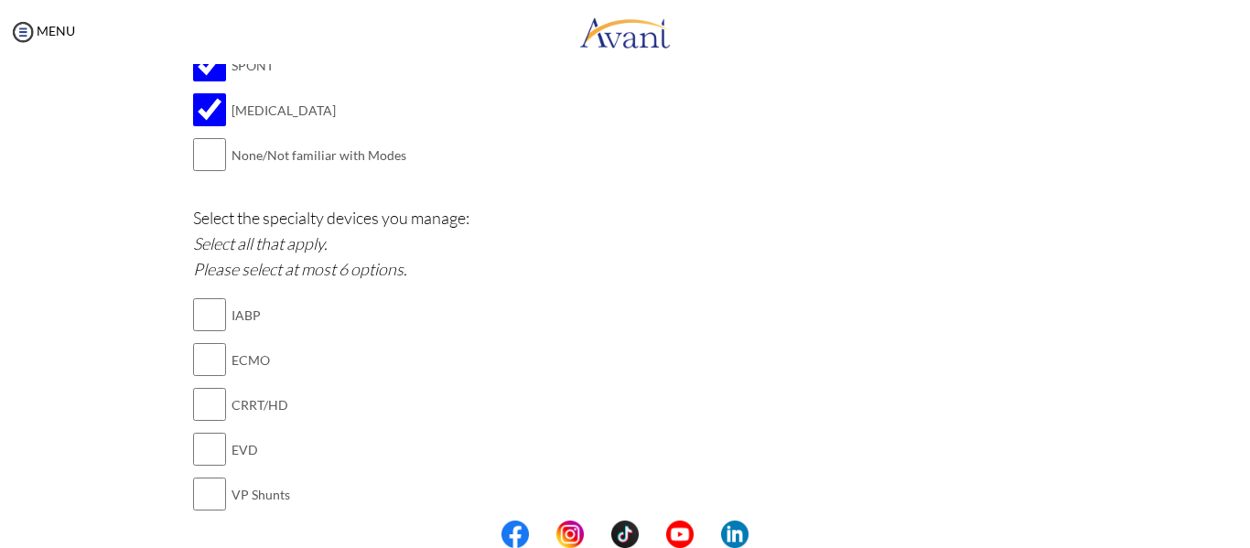
scroll to position [1819, 0]
drag, startPoint x: 250, startPoint y: 311, endPoint x: 218, endPoint y: 311, distance: 32.0
click at [218, 311] on tr "IABP" at bounding box center [264, 313] width 143 height 45
copy tr "IABP"
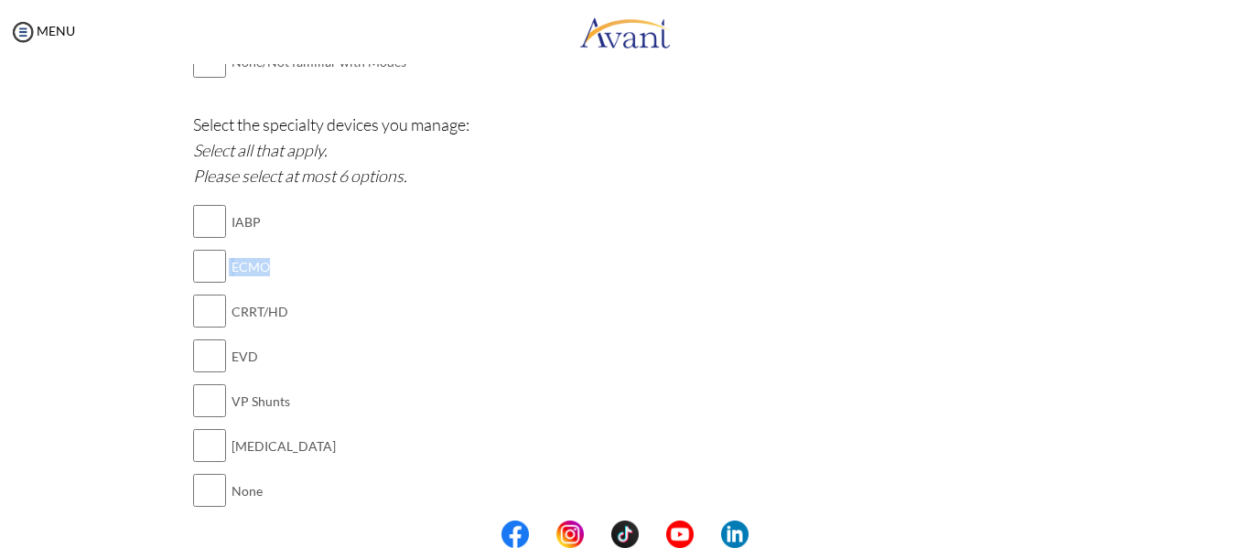
drag, startPoint x: 265, startPoint y: 269, endPoint x: 222, endPoint y: 267, distance: 43.0
click at [222, 267] on tr "ECMO" at bounding box center [264, 266] width 143 height 45
copy tr "ECMO"
click at [264, 311] on td "CRRT/HD" at bounding box center [283, 311] width 104 height 45
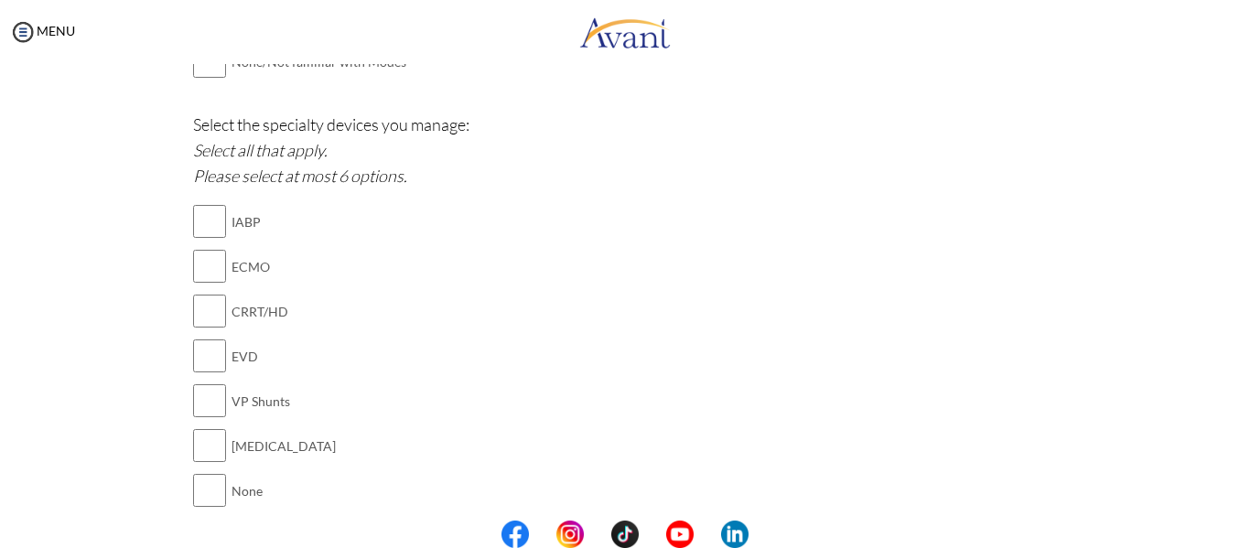
click at [231, 311] on td "CRRT/HD" at bounding box center [283, 311] width 104 height 45
click at [211, 316] on input "checkbox" at bounding box center [209, 311] width 33 height 37
checkbox input "true"
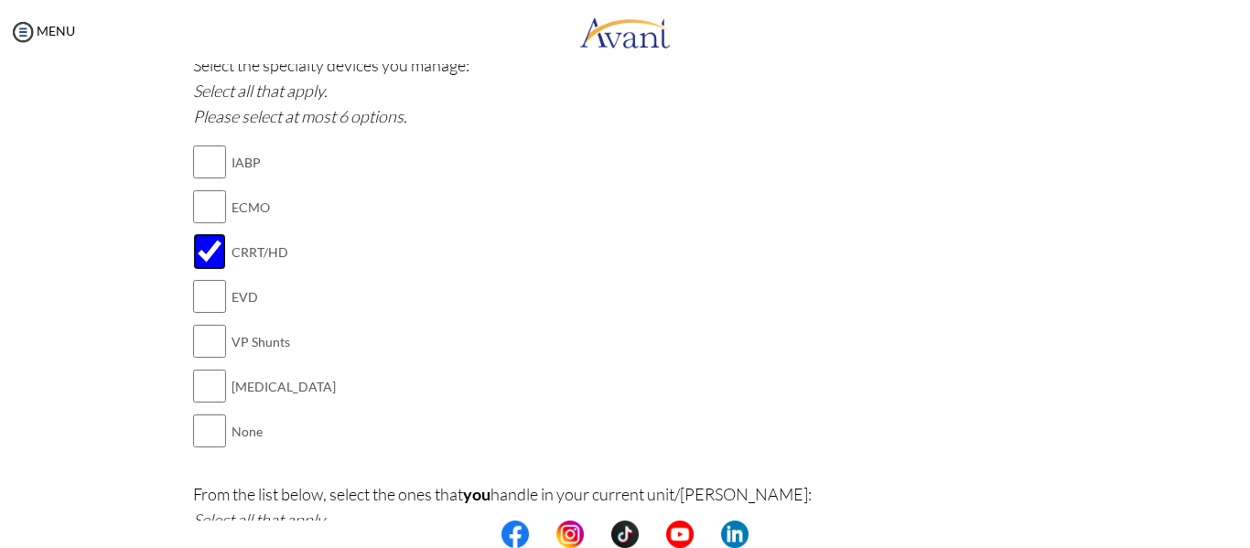
scroll to position [2002, 0]
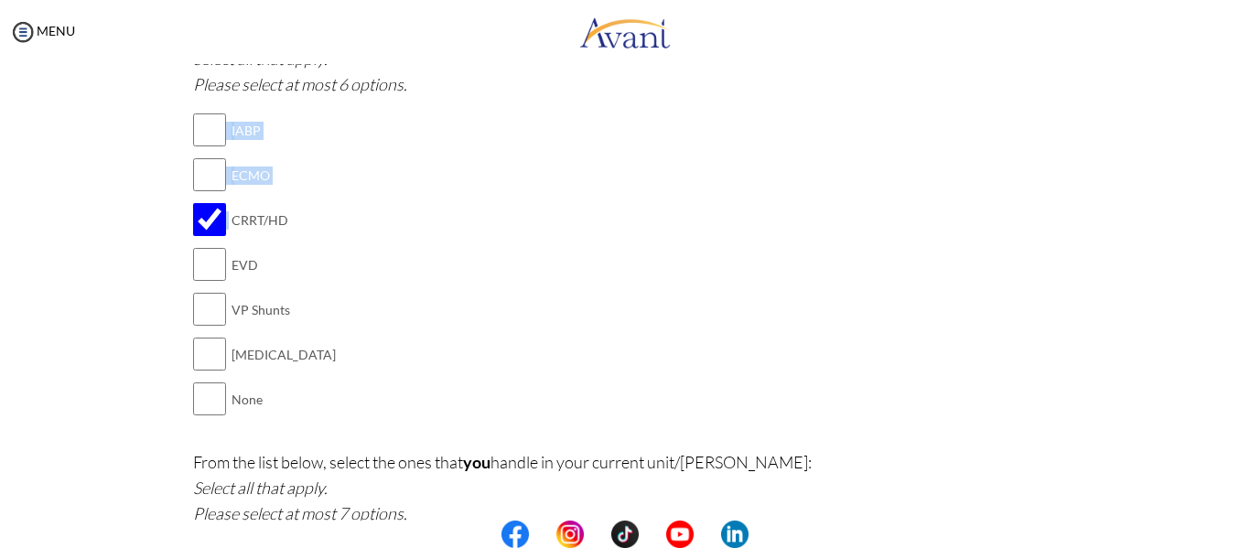
drag, startPoint x: 287, startPoint y: 220, endPoint x: 220, endPoint y: 223, distance: 66.8
click at [220, 223] on div "Select the specialty devices you manage: Select all that apply. Please select a…" at bounding box center [625, 230] width 864 height 420
copy table "IABP ECMO"
click at [203, 263] on input "checkbox" at bounding box center [209, 264] width 33 height 37
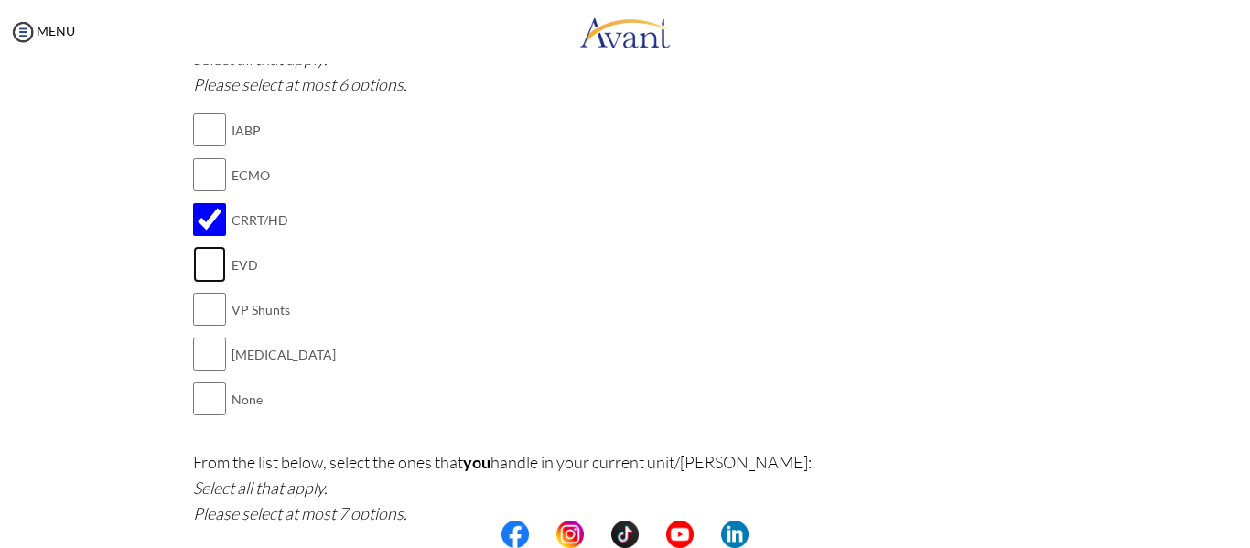
checkbox input "true"
drag, startPoint x: 298, startPoint y: 314, endPoint x: 196, endPoint y: 309, distance: 102.6
click at [196, 309] on div "Select the specialty devices you manage: Select all that apply. Please select a…" at bounding box center [625, 230] width 864 height 420
click at [242, 311] on td "VP Shunts" at bounding box center [283, 309] width 104 height 45
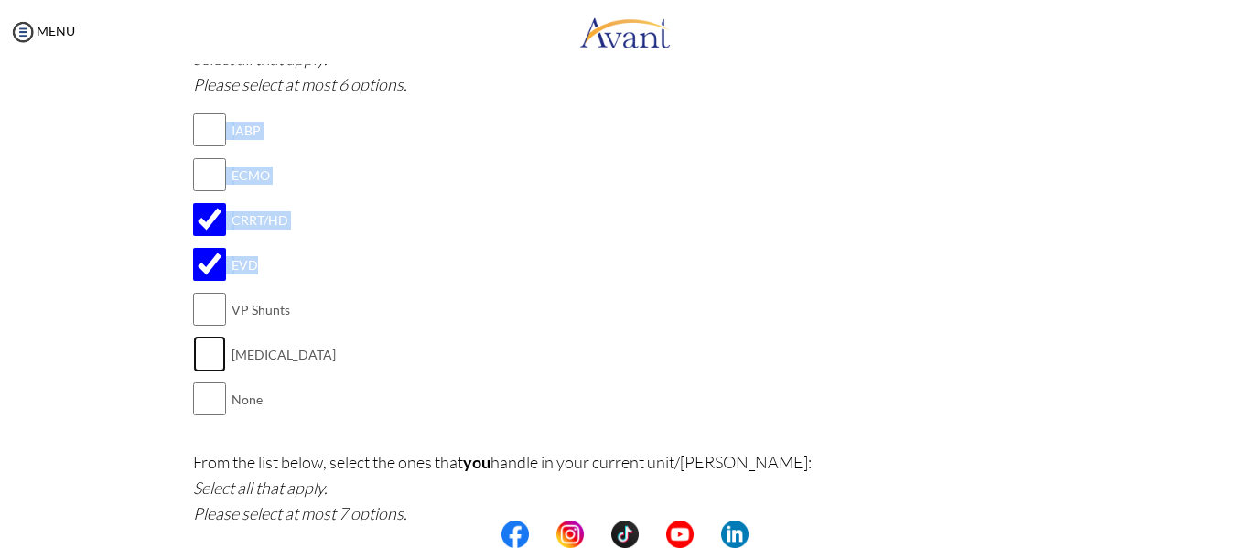
click at [198, 359] on input "checkbox" at bounding box center [209, 354] width 33 height 37
checkbox input "true"
click at [341, 314] on div "Select the specialty devices you manage: Select all that apply. Please select a…" at bounding box center [625, 230] width 864 height 420
drag, startPoint x: 294, startPoint y: 316, endPoint x: 222, endPoint y: 312, distance: 71.4
click at [222, 312] on div "Select the specialty devices you manage: Select all that apply. Please select a…" at bounding box center [625, 230] width 864 height 420
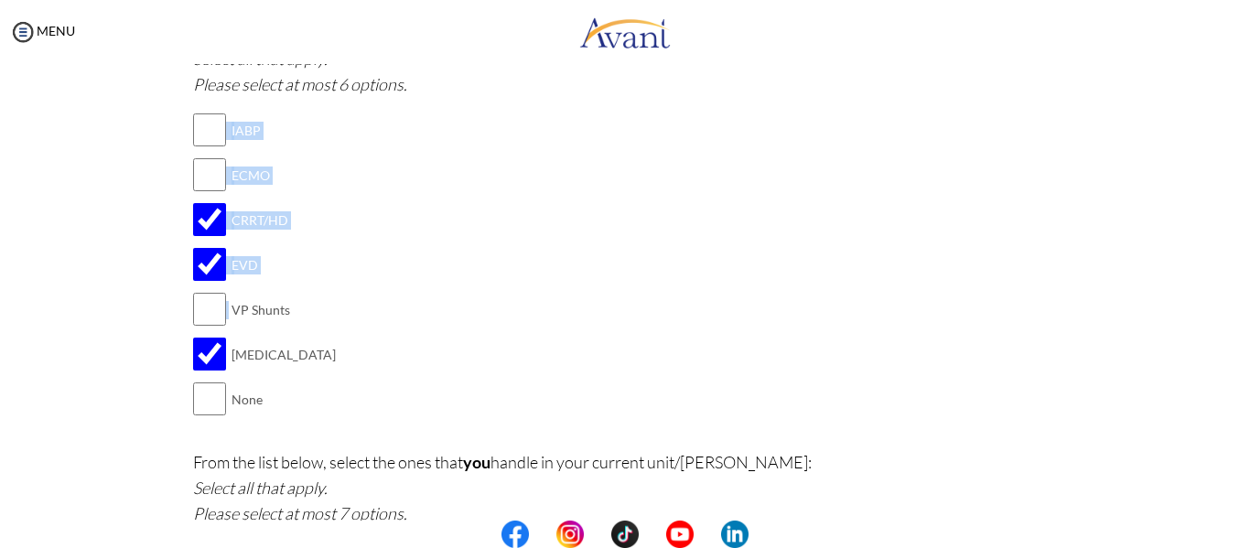
click at [226, 311] on td at bounding box center [228, 309] width 5 height 45
drag, startPoint x: 224, startPoint y: 307, endPoint x: 281, endPoint y: 308, distance: 56.7
click at [281, 308] on td "VP Shunts" at bounding box center [283, 309] width 104 height 45
copy td "VP Shunts"
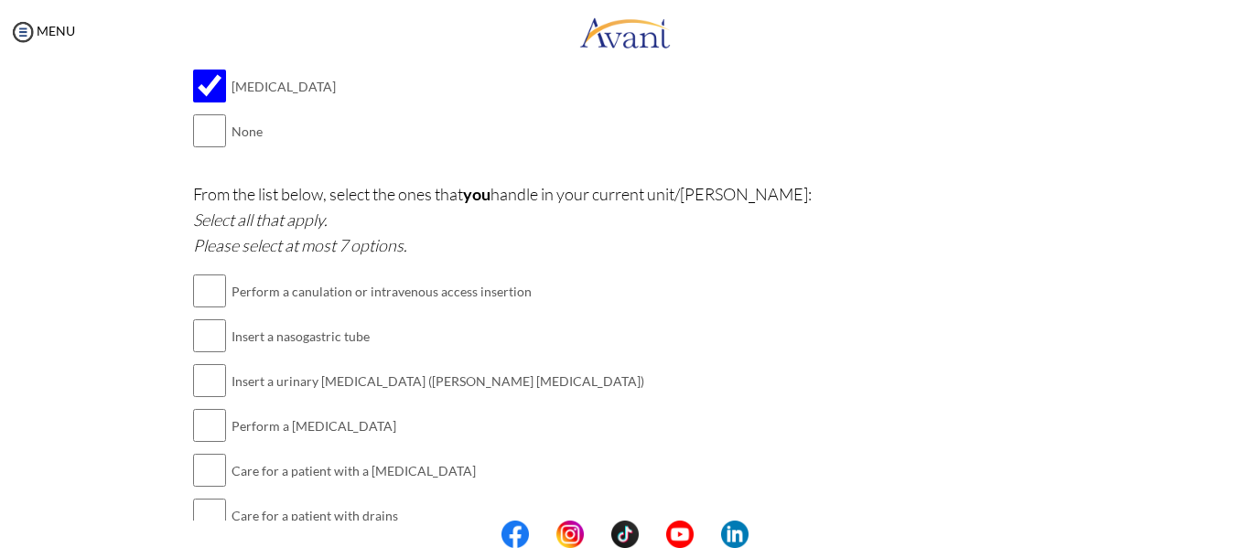
scroll to position [2277, 0]
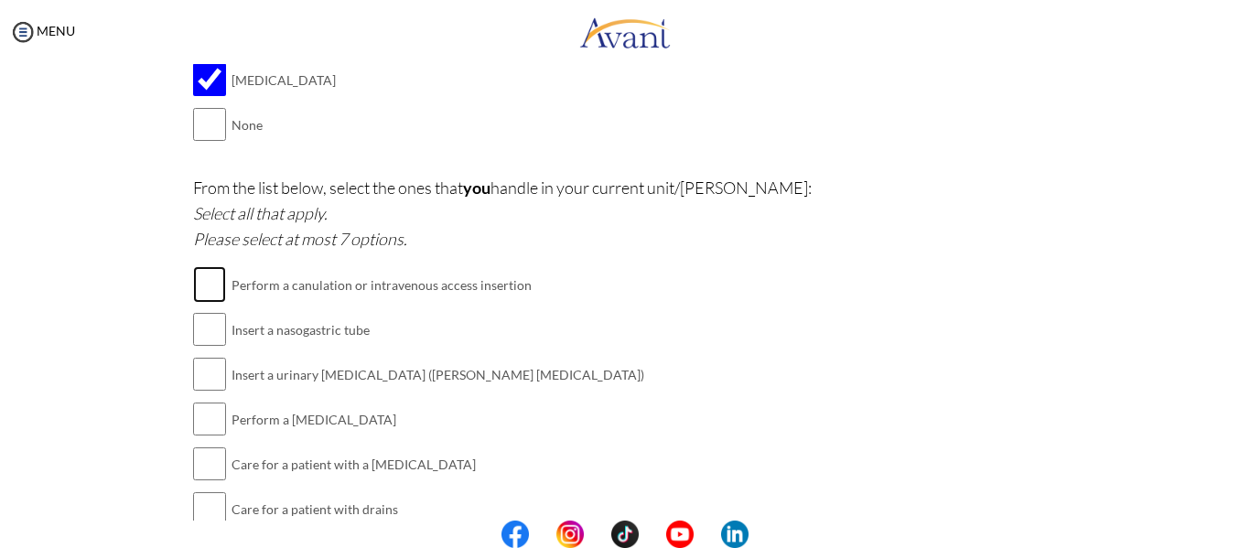
click at [209, 282] on input "checkbox" at bounding box center [209, 284] width 33 height 37
checkbox input "true"
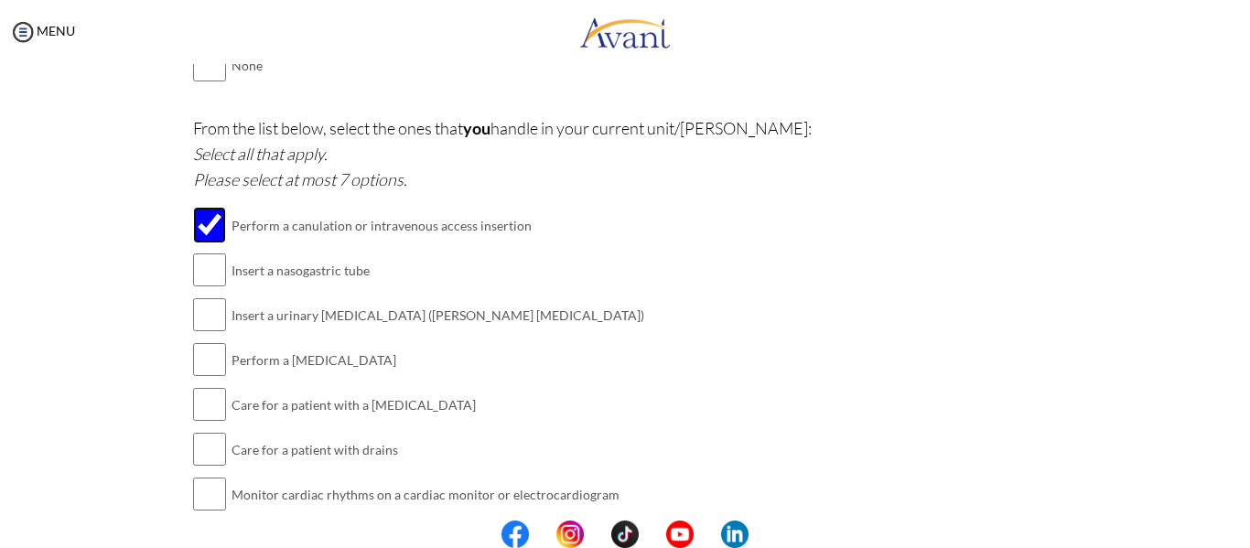
scroll to position [2368, 0]
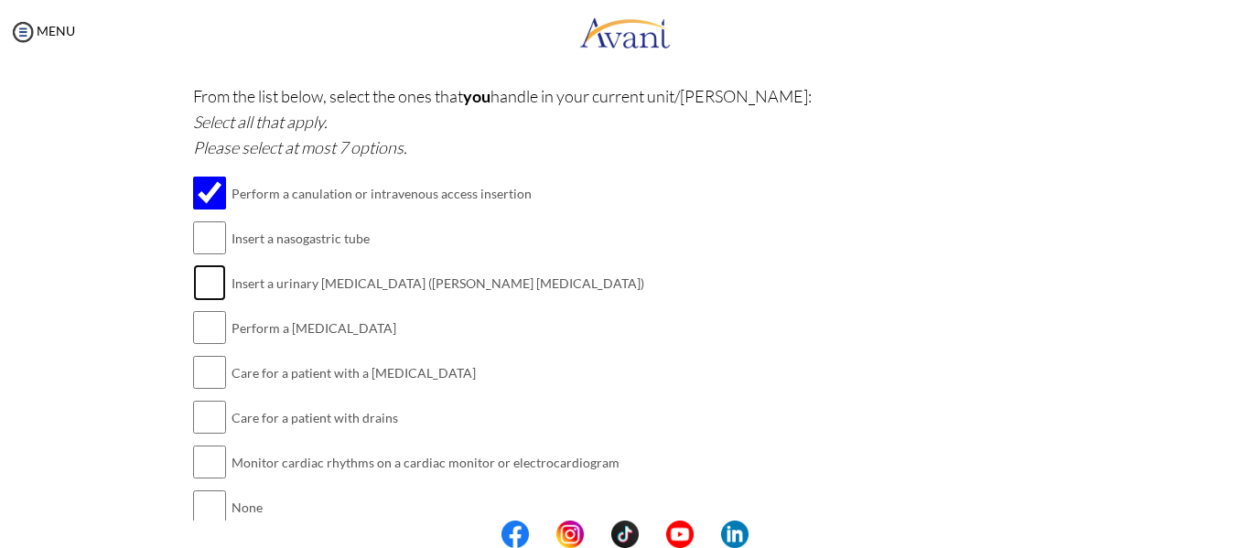
click at [201, 284] on input "checkbox" at bounding box center [209, 282] width 33 height 37
checkbox input "true"
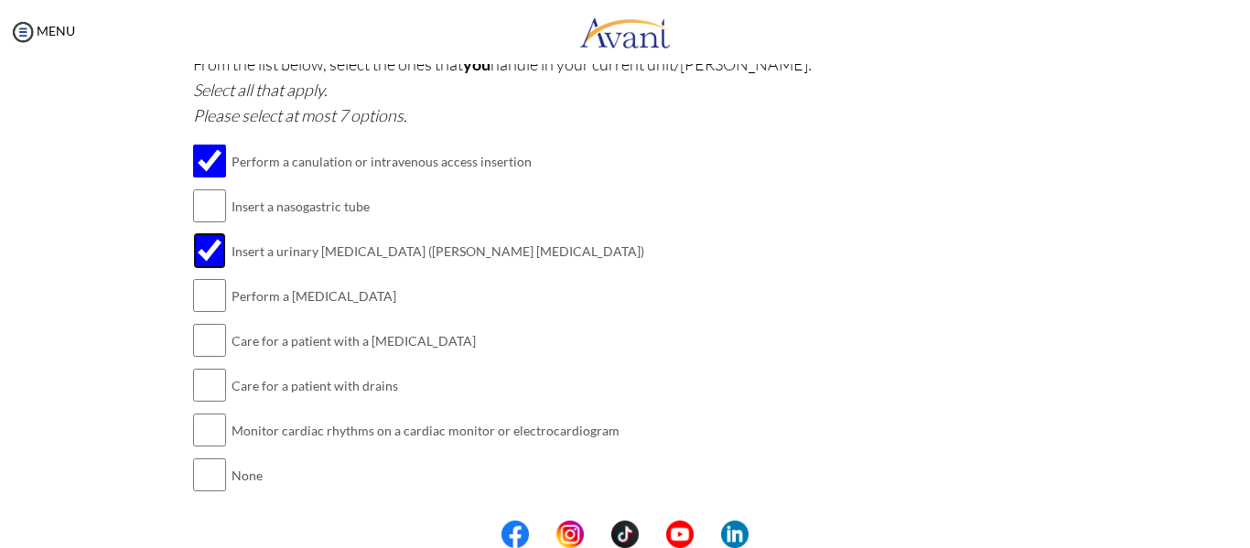
scroll to position [2452, 0]
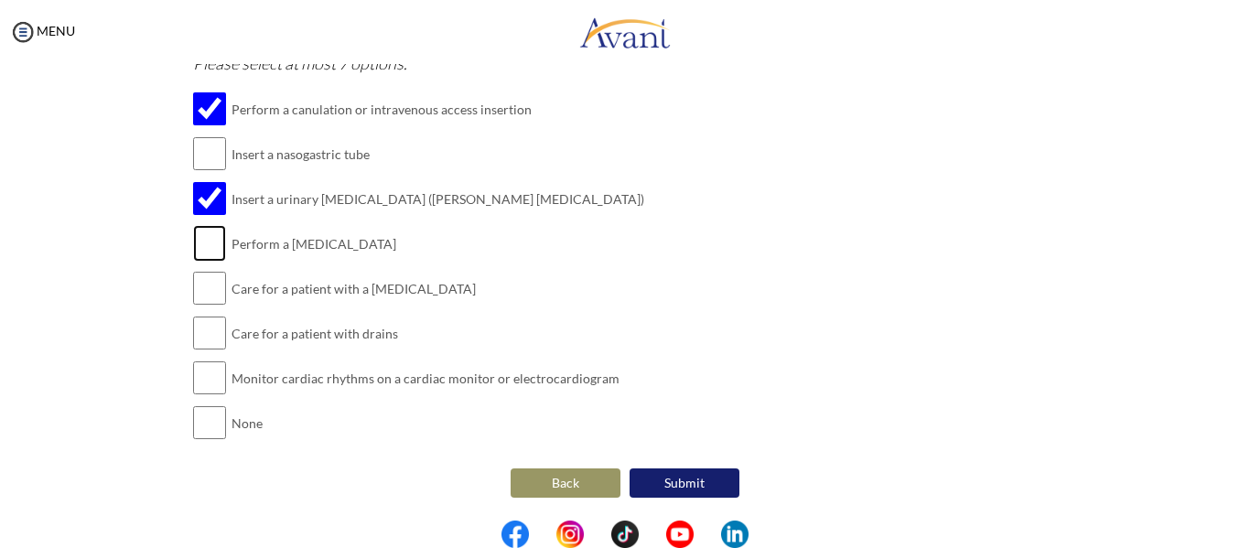
click at [200, 256] on input "checkbox" at bounding box center [209, 243] width 33 height 37
checkbox input "true"
click at [201, 286] on input "checkbox" at bounding box center [209, 288] width 33 height 37
checkbox input "true"
click at [206, 323] on input "checkbox" at bounding box center [209, 333] width 33 height 37
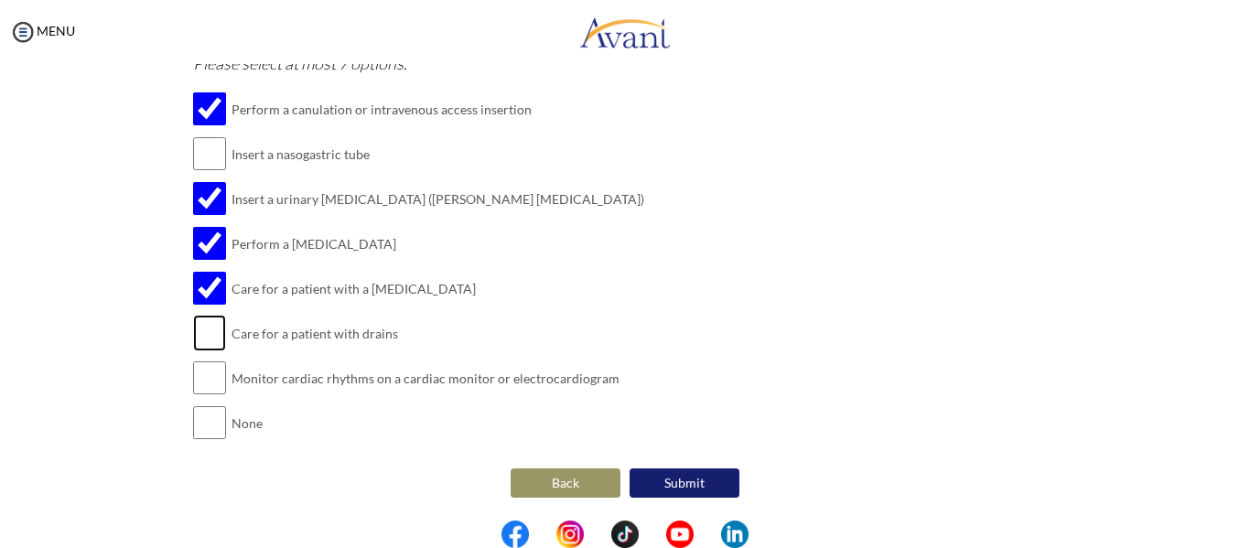
checkbox input "true"
click at [211, 357] on td at bounding box center [209, 378] width 33 height 45
click at [212, 370] on input "checkbox" at bounding box center [209, 377] width 33 height 37
checkbox input "true"
click at [680, 493] on button "Submit" at bounding box center [684, 482] width 110 height 29
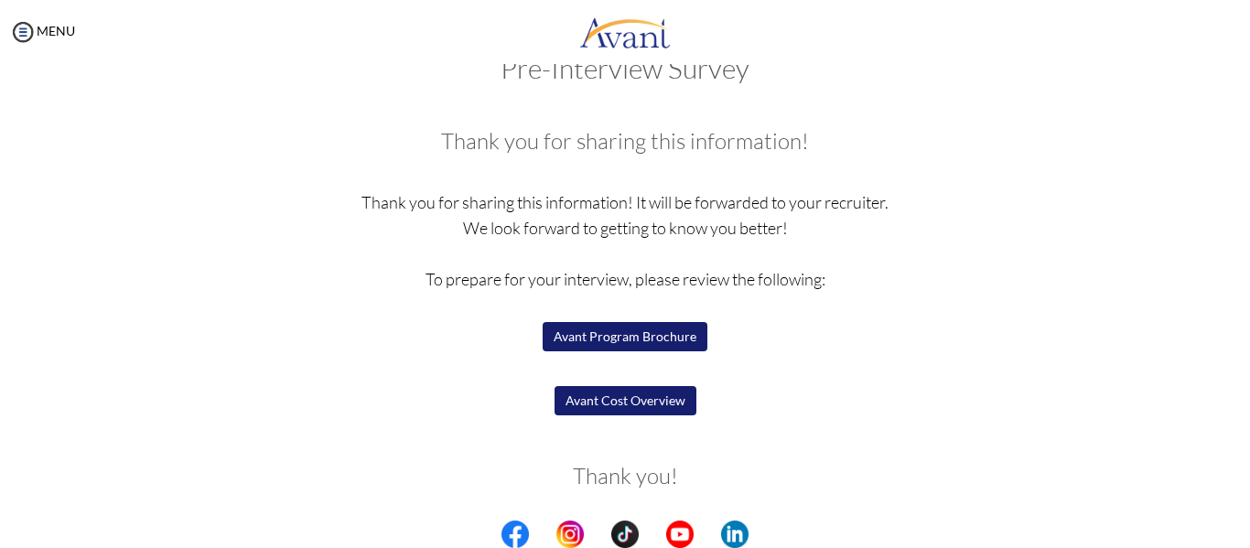
scroll to position [100, 0]
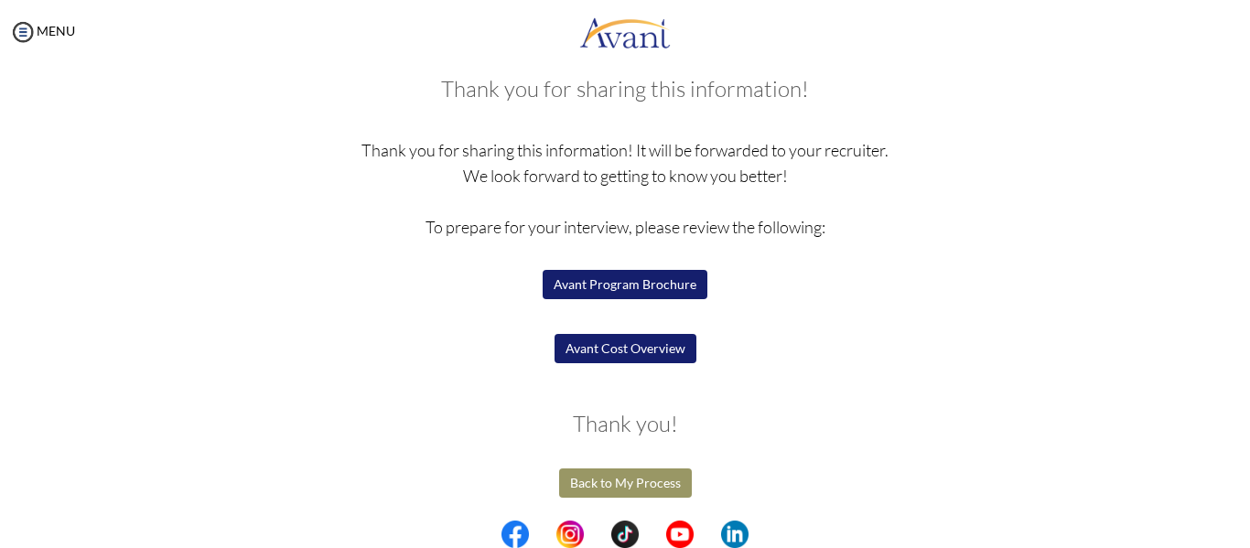
click at [651, 284] on button "Avant Program Brochure" at bounding box center [624, 284] width 165 height 29
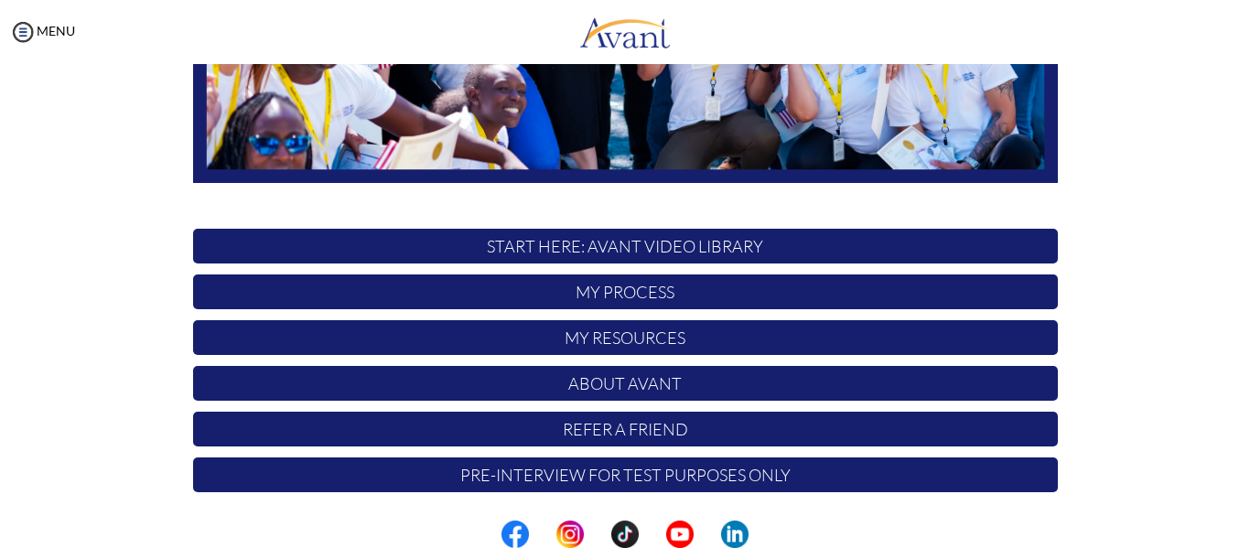
scroll to position [468, 0]
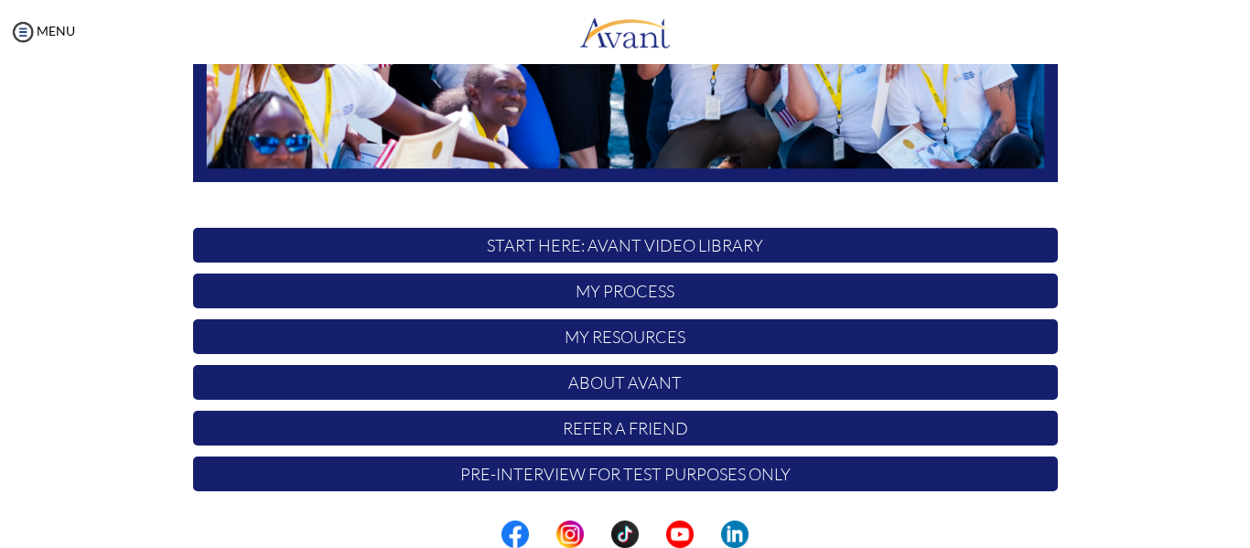
click at [604, 471] on p "Pre-Interview for test purposes only" at bounding box center [625, 473] width 864 height 35
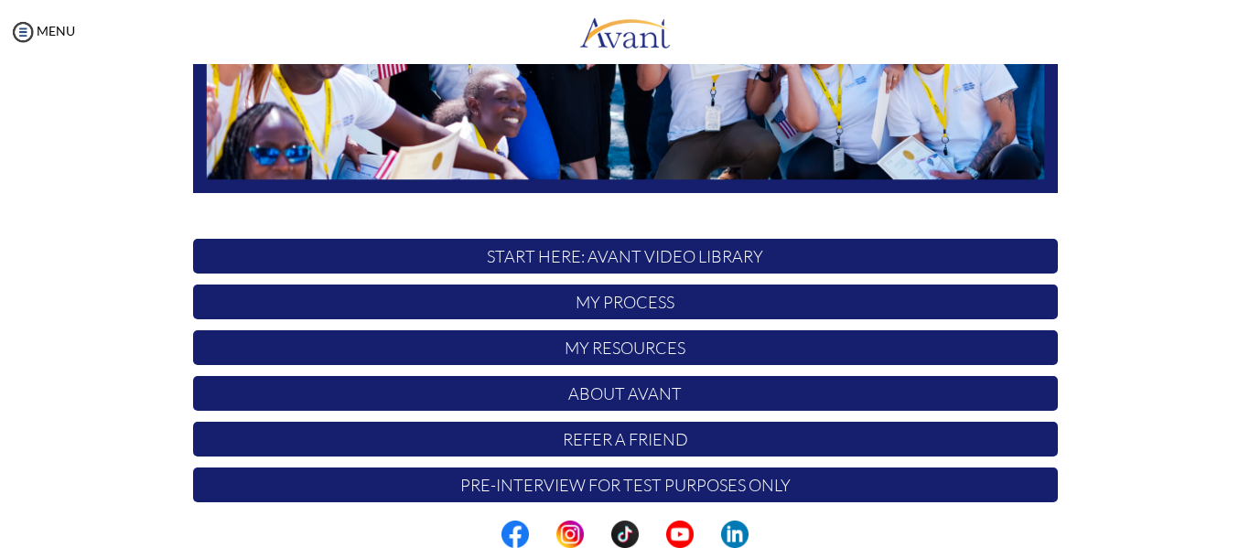
scroll to position [468, 0]
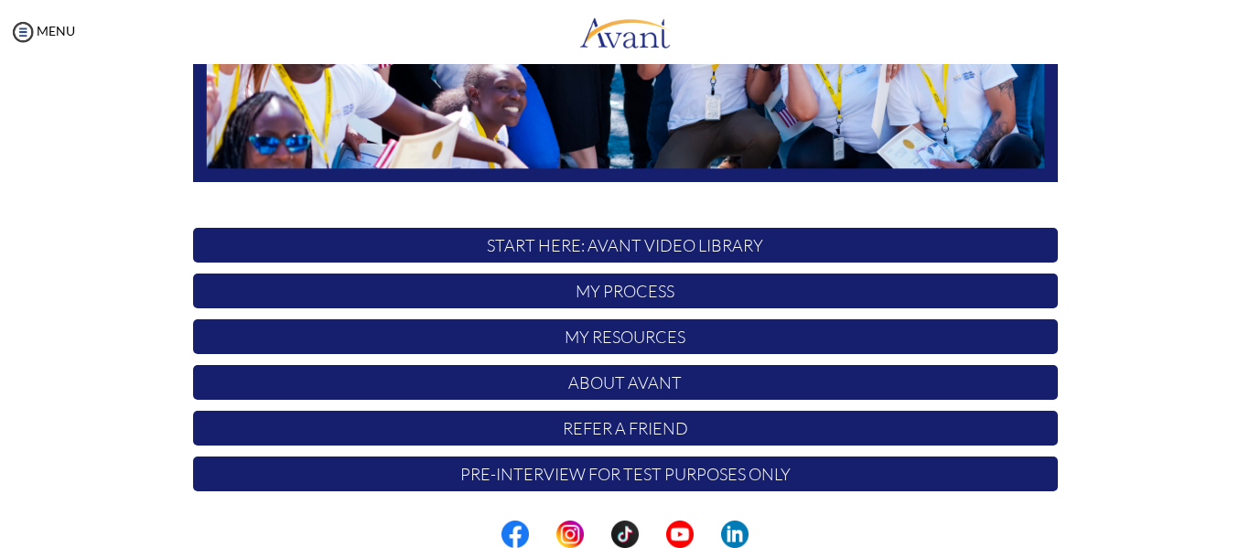
click at [634, 315] on div "Hi Daniella ! START HERE: Avant Video Library My Process My Resources About Ava…" at bounding box center [625, 58] width 892 height 888
click at [658, 287] on p "My Process" at bounding box center [625, 291] width 864 height 35
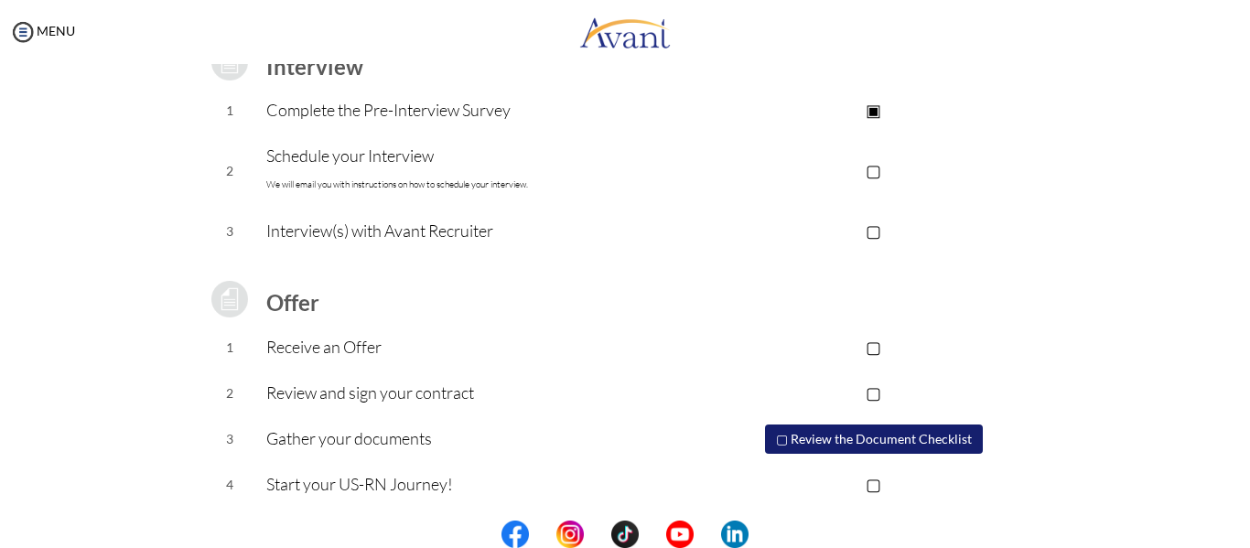
scroll to position [284, 0]
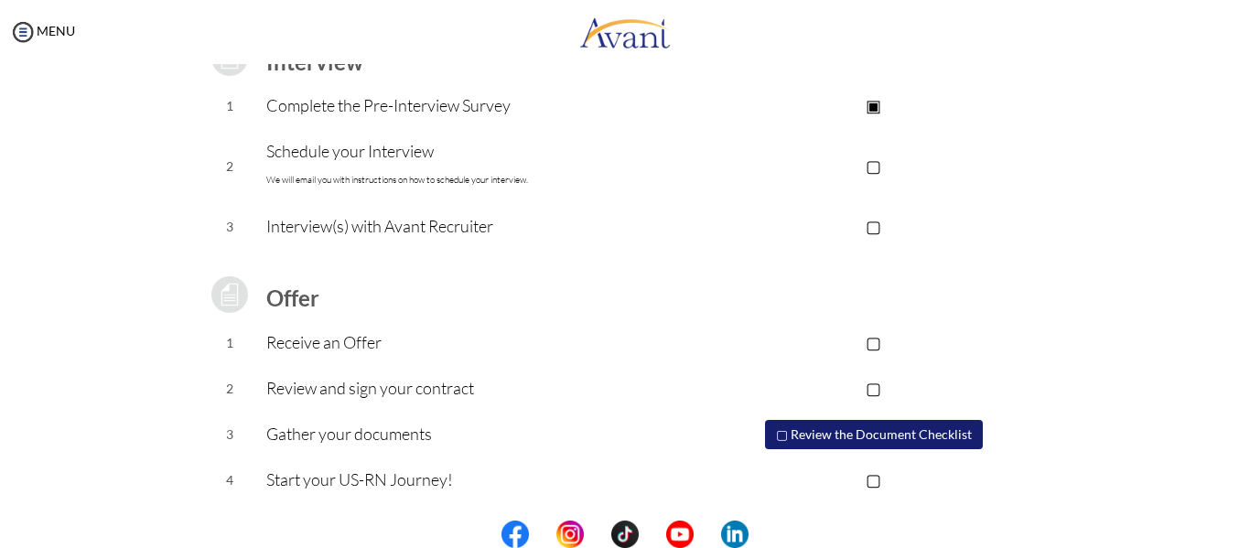
click at [858, 430] on button "▢ Review the Document Checklist" at bounding box center [874, 434] width 218 height 29
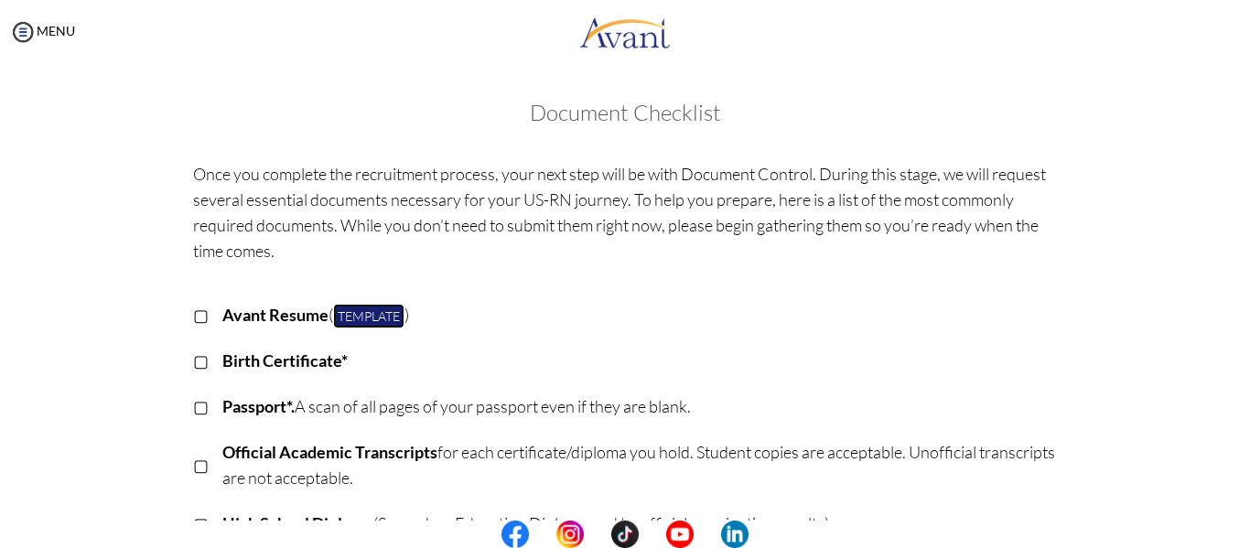
click at [372, 314] on link "Template" at bounding box center [368, 316] width 71 height 25
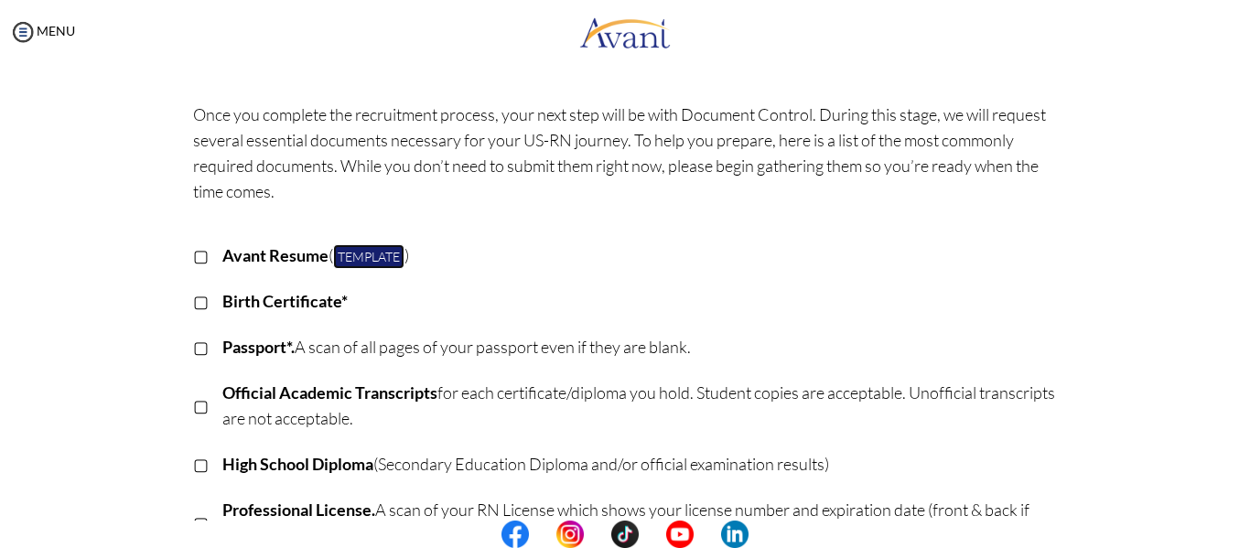
scroll to position [0, 0]
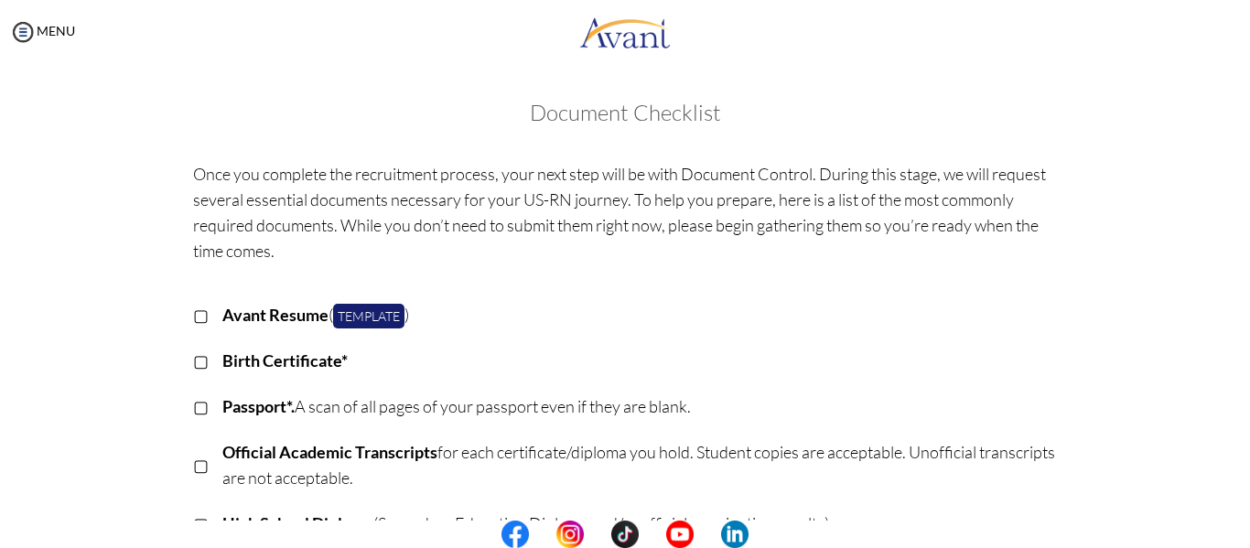
click at [38, 44] on div "MENU" at bounding box center [37, 274] width 75 height 548
click at [48, 35] on link "MENU" at bounding box center [42, 31] width 66 height 16
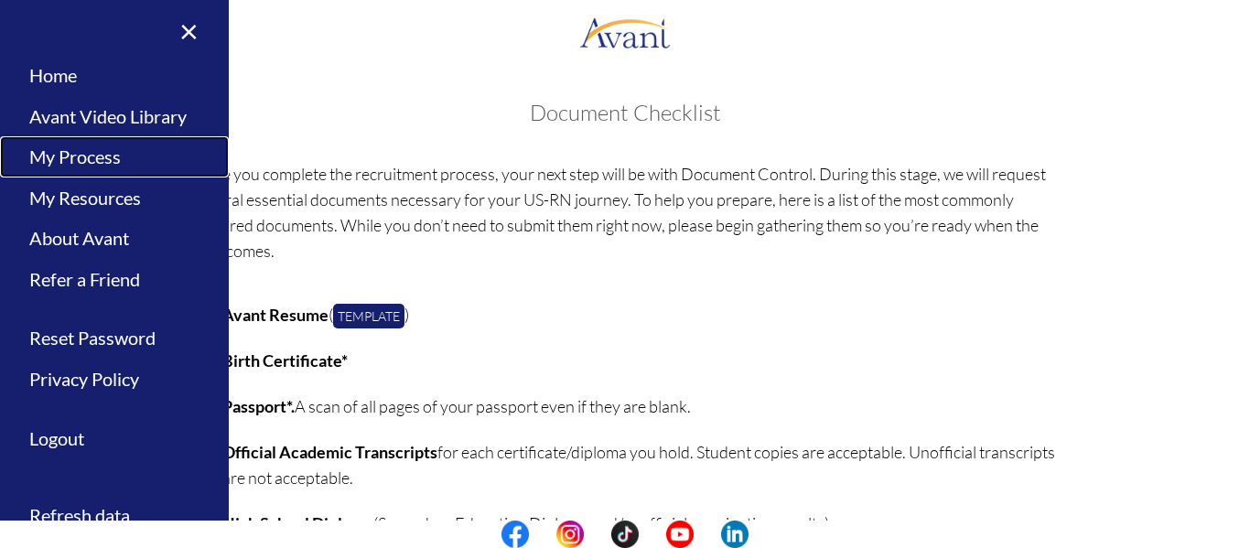
click at [83, 158] on link "My Process" at bounding box center [114, 156] width 229 height 41
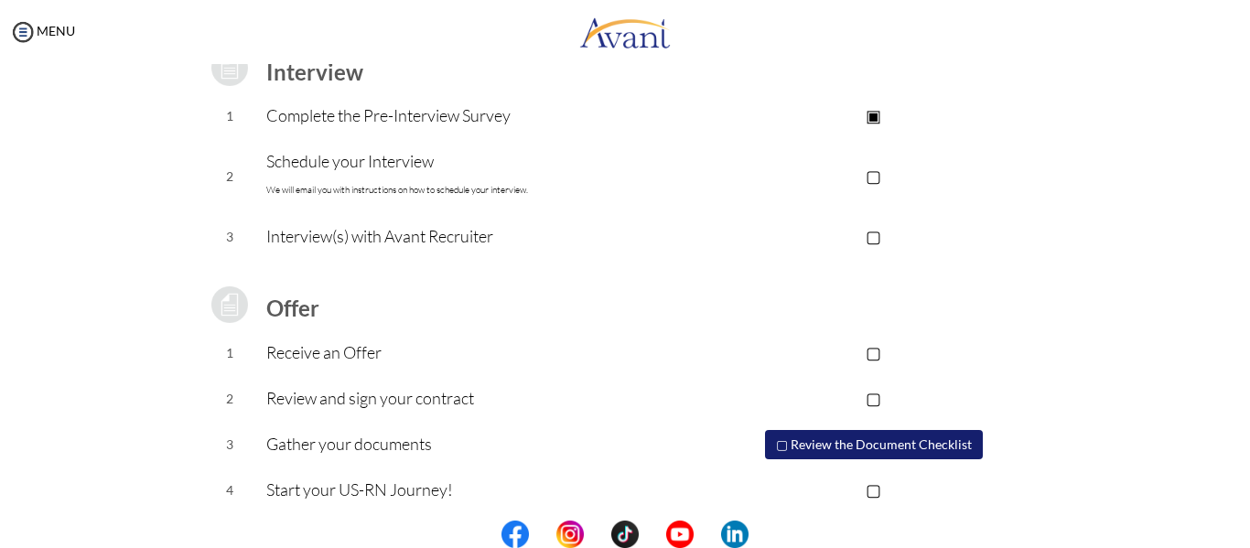
scroll to position [284, 0]
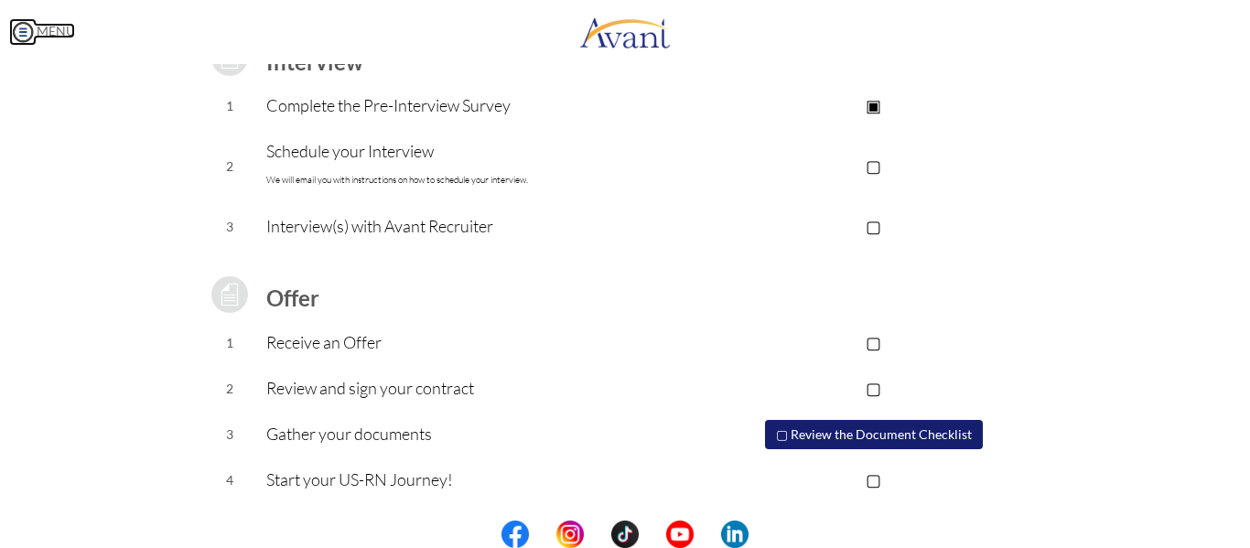
click at [52, 25] on link "MENU" at bounding box center [42, 31] width 66 height 16
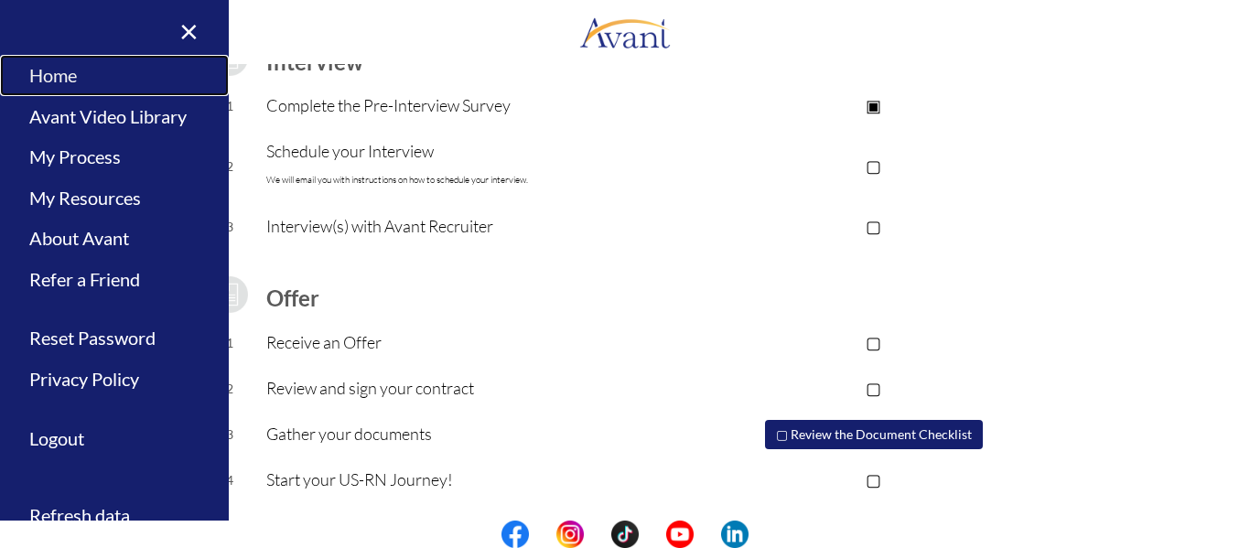
click at [56, 86] on link "Home" at bounding box center [114, 75] width 229 height 41
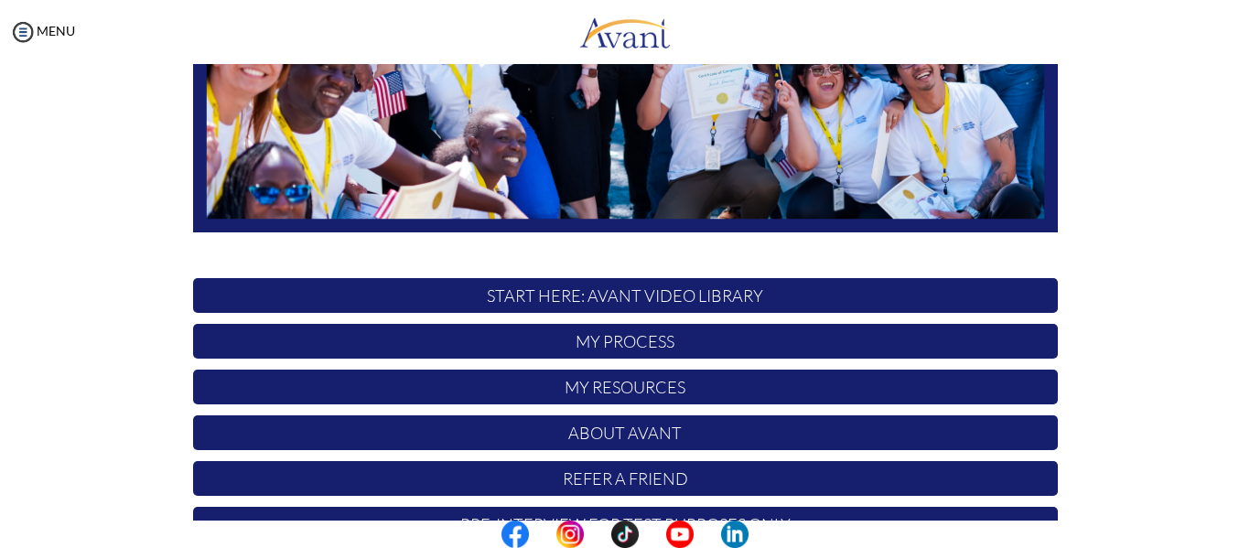
scroll to position [468, 0]
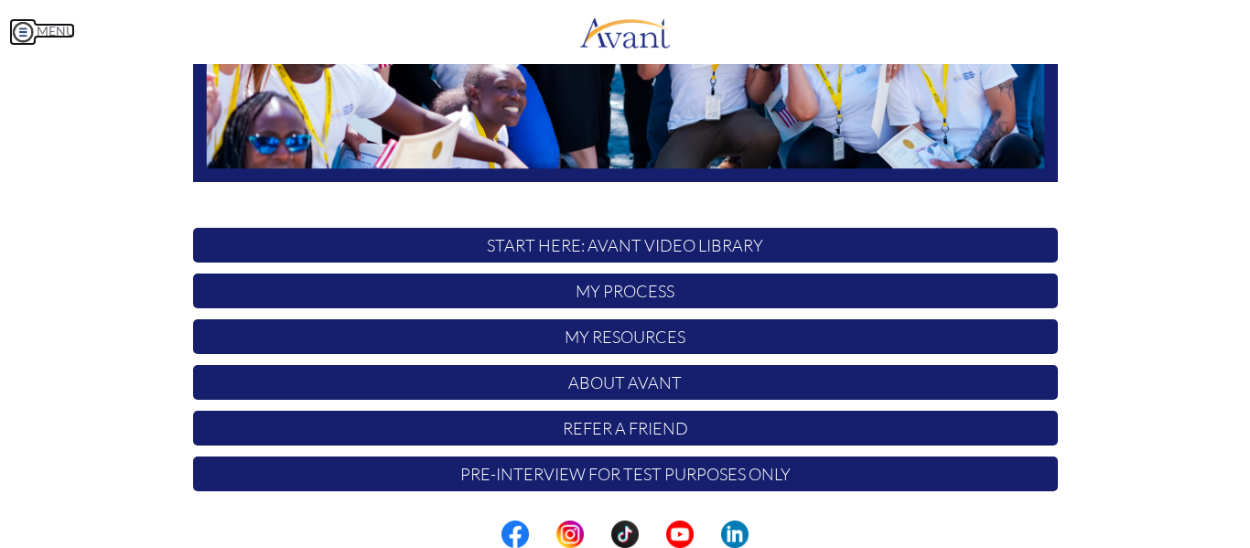
click at [19, 25] on img at bounding box center [22, 31] width 27 height 27
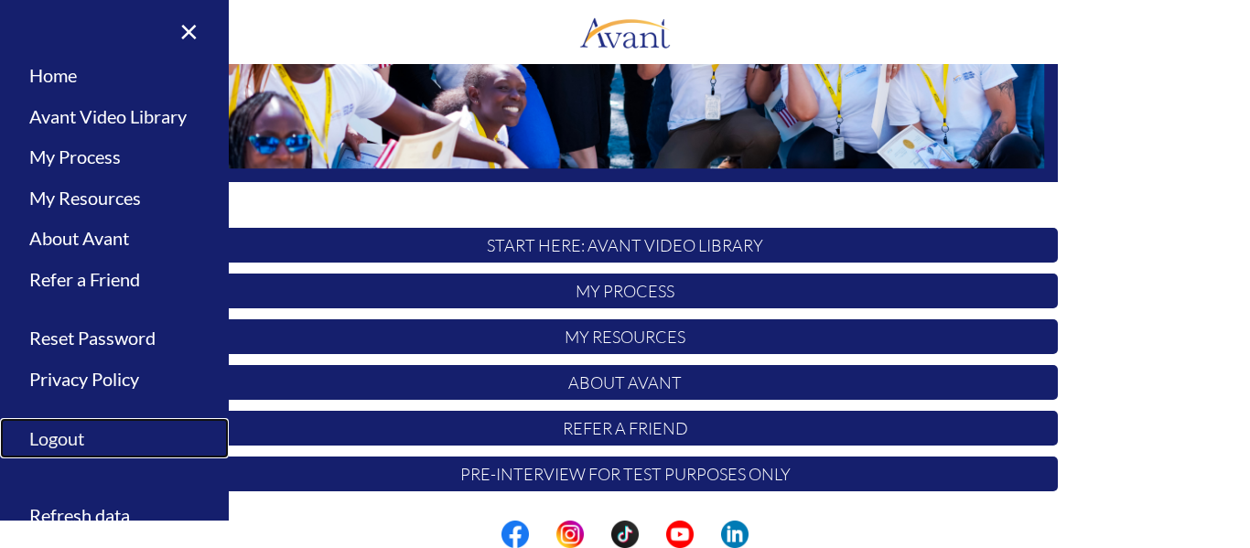
click at [80, 441] on link "Logout" at bounding box center [114, 438] width 229 height 41
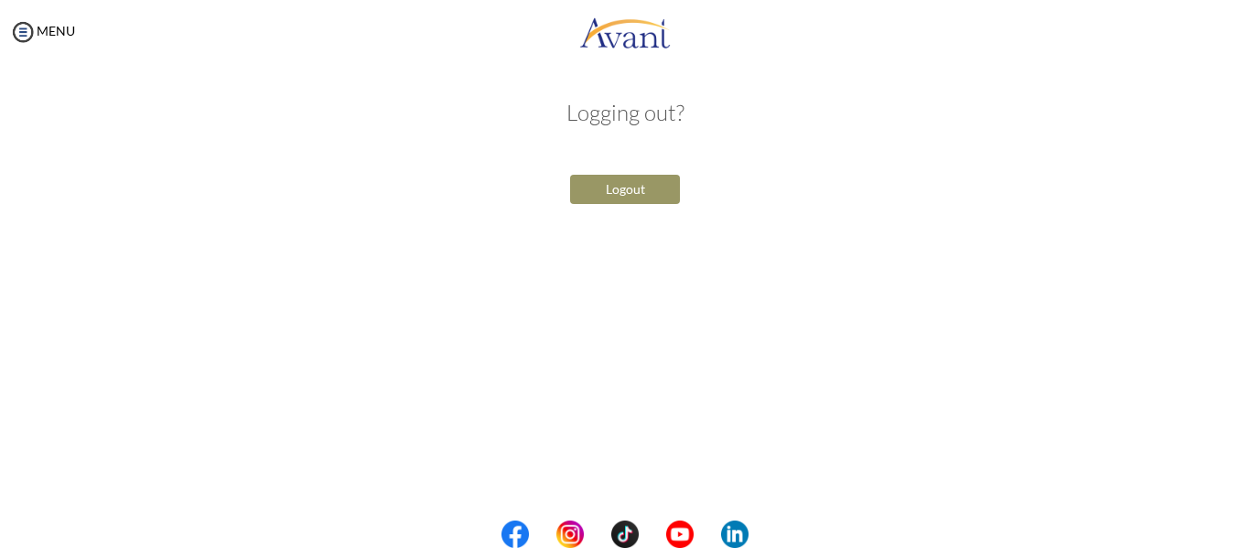
click at [594, 170] on div "Logout" at bounding box center [624, 189] width 357 height 38
click at [585, 189] on button "Logout" at bounding box center [625, 189] width 110 height 29
